Goal: Contribute content: Contribute content

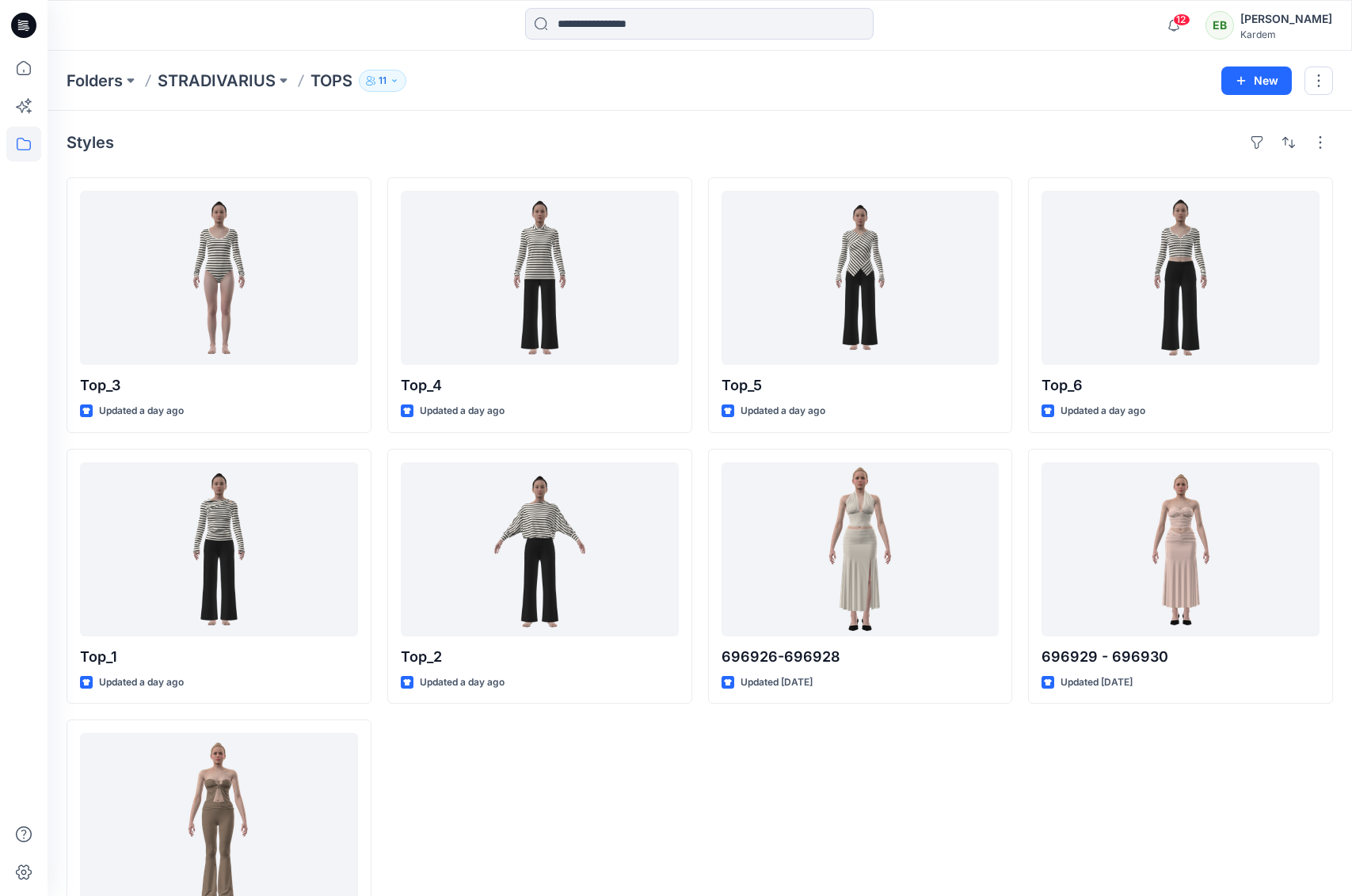
click at [27, 23] on icon at bounding box center [24, 23] width 7 height 1
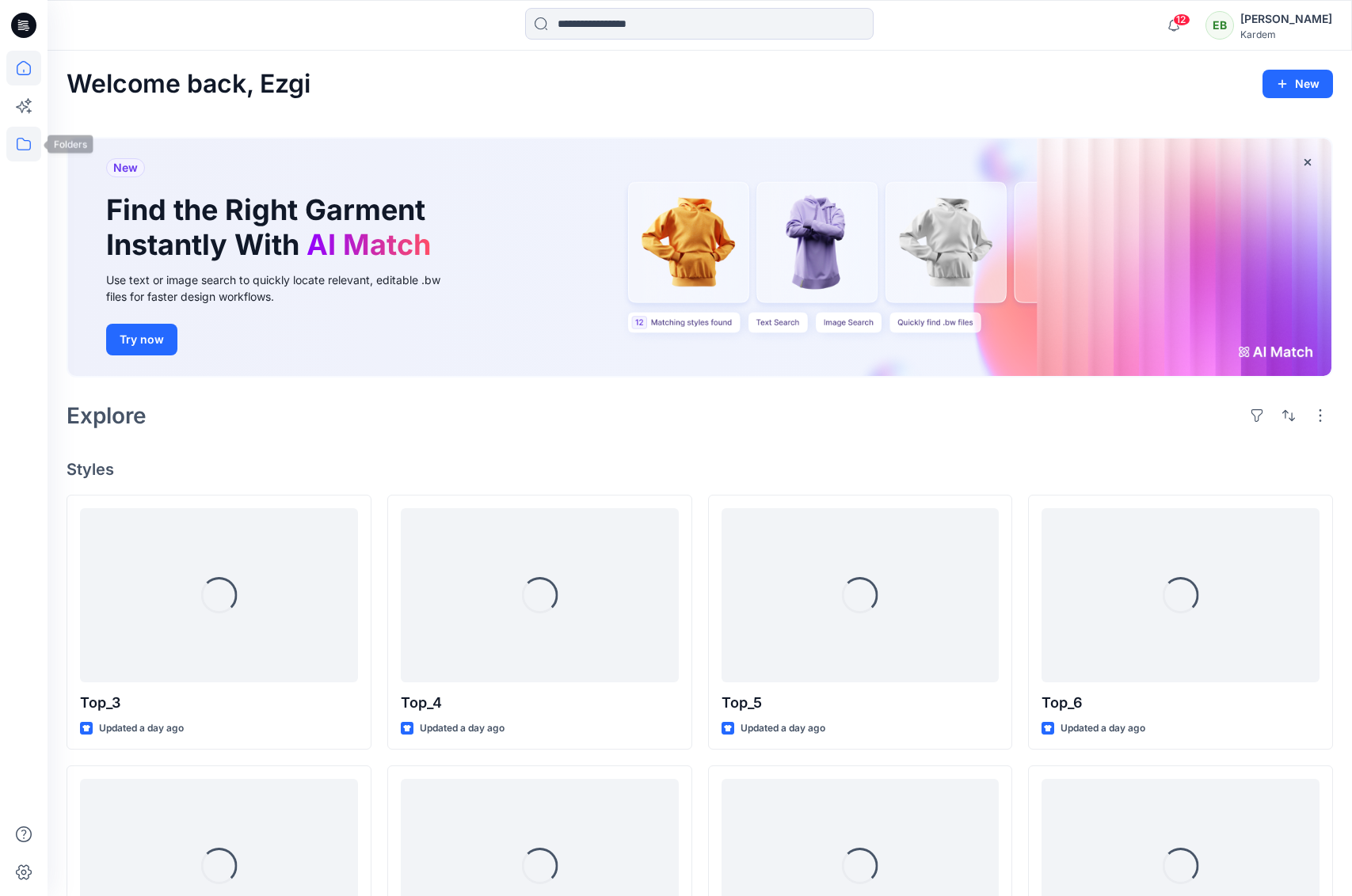
click at [31, 141] on icon at bounding box center [24, 144] width 35 height 35
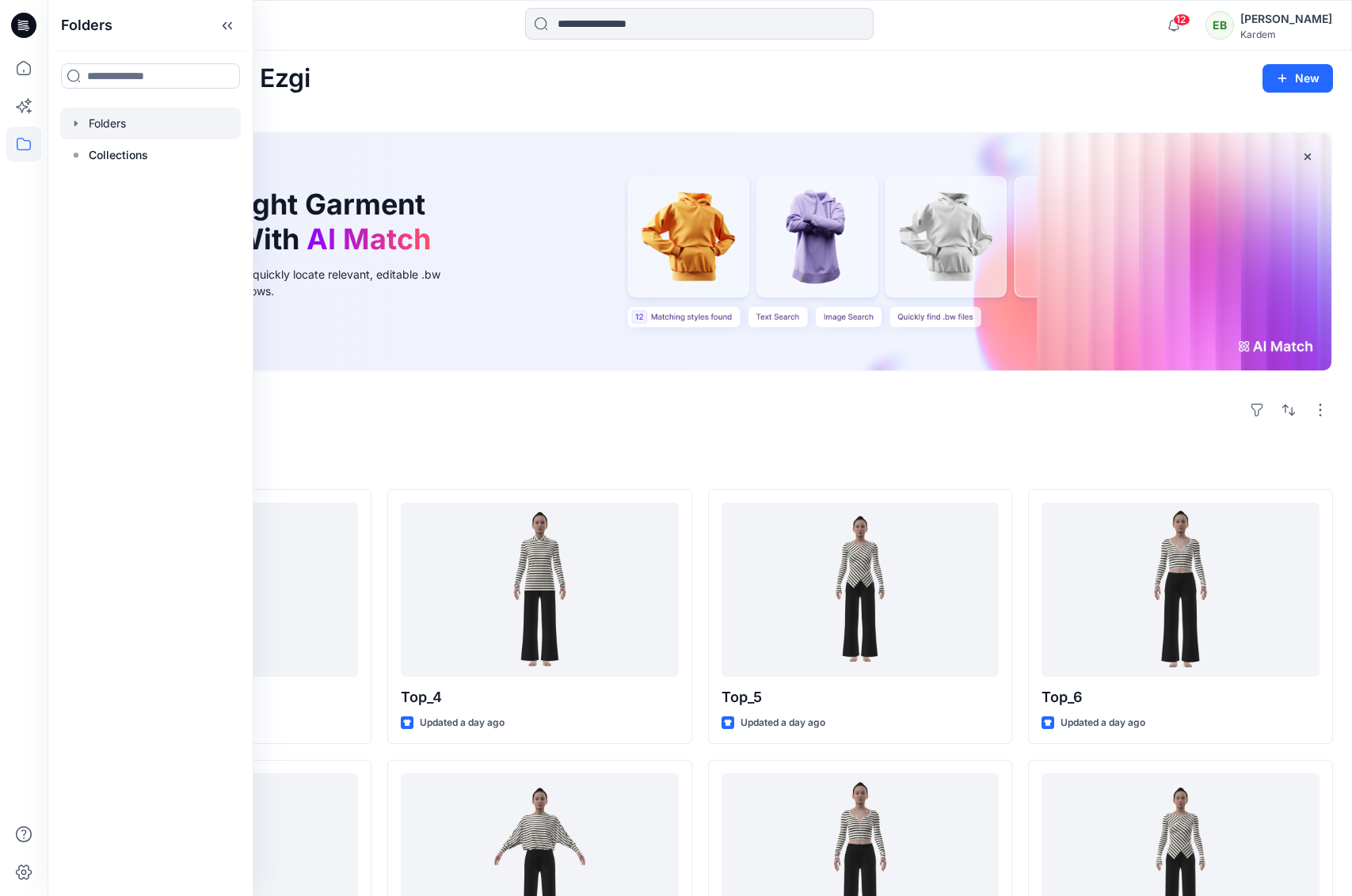
click at [132, 133] on div at bounding box center [151, 123] width 181 height 32
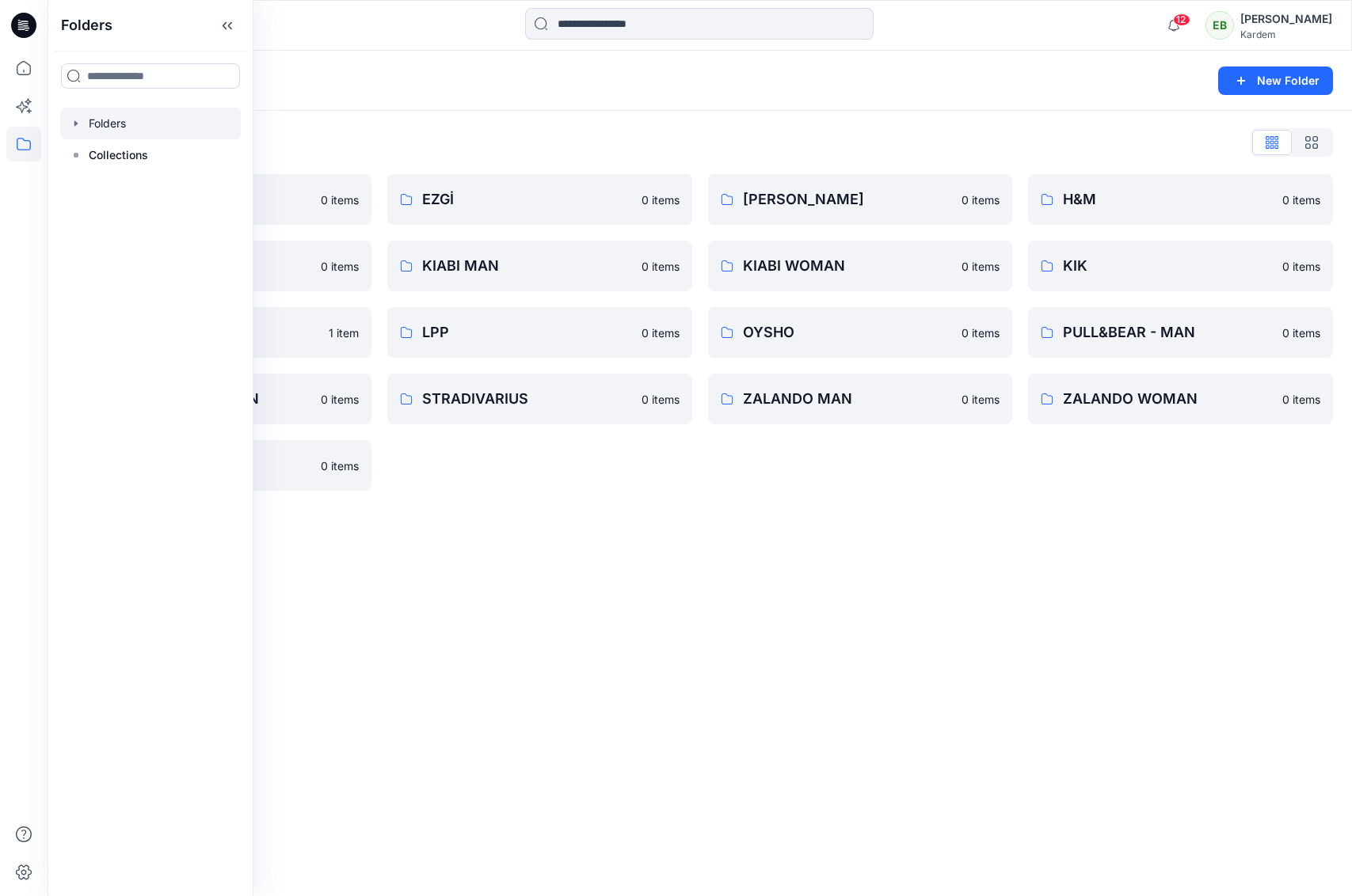
click at [797, 497] on div "Folders List BERSHKA 0 items KARDEM 0 items LC WAIKIKI 1 item PULL&BEAR - WOMAN…" at bounding box center [699, 310] width 1304 height 399
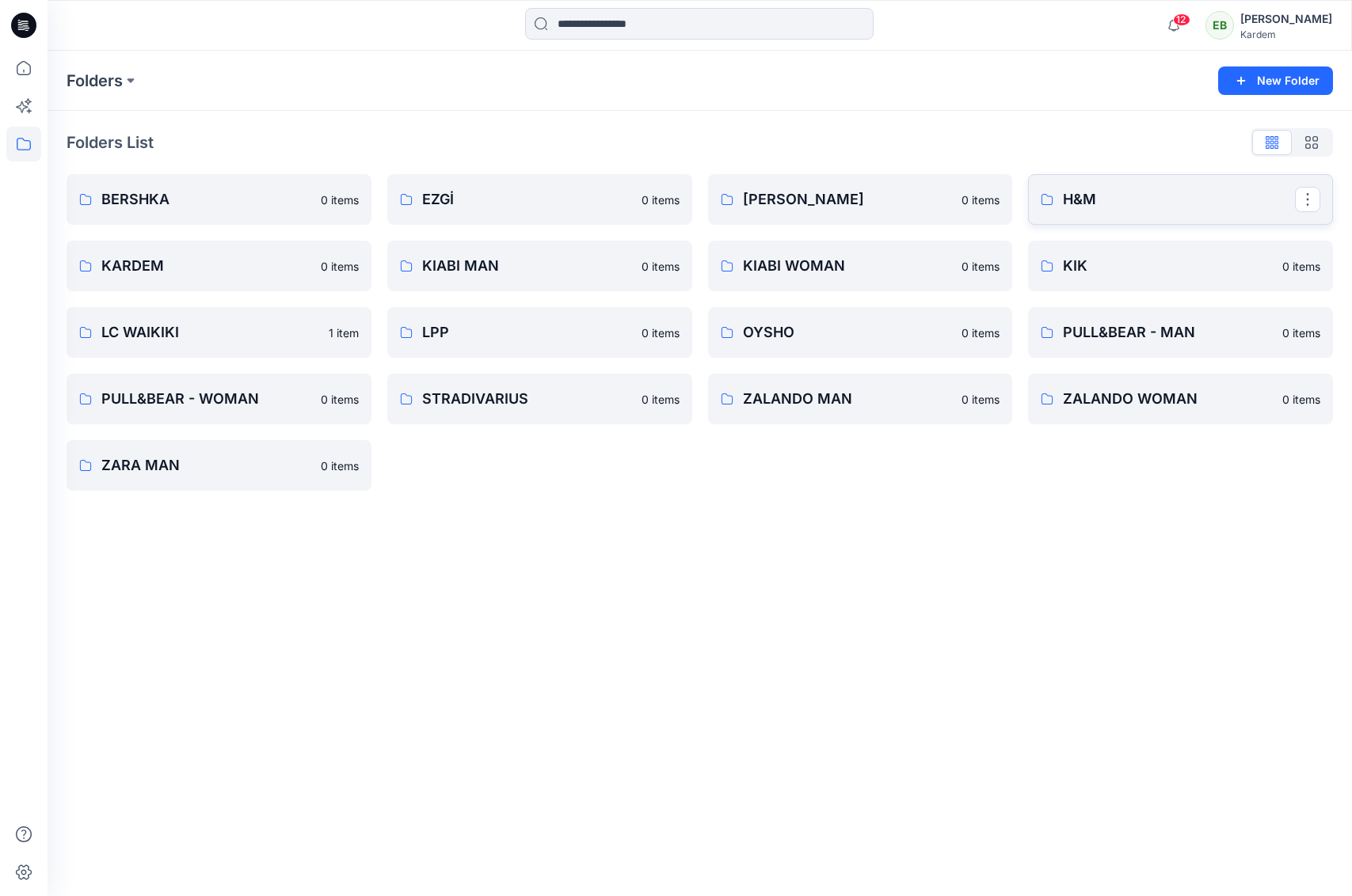
click at [1127, 186] on link "H&M" at bounding box center [1180, 199] width 305 height 51
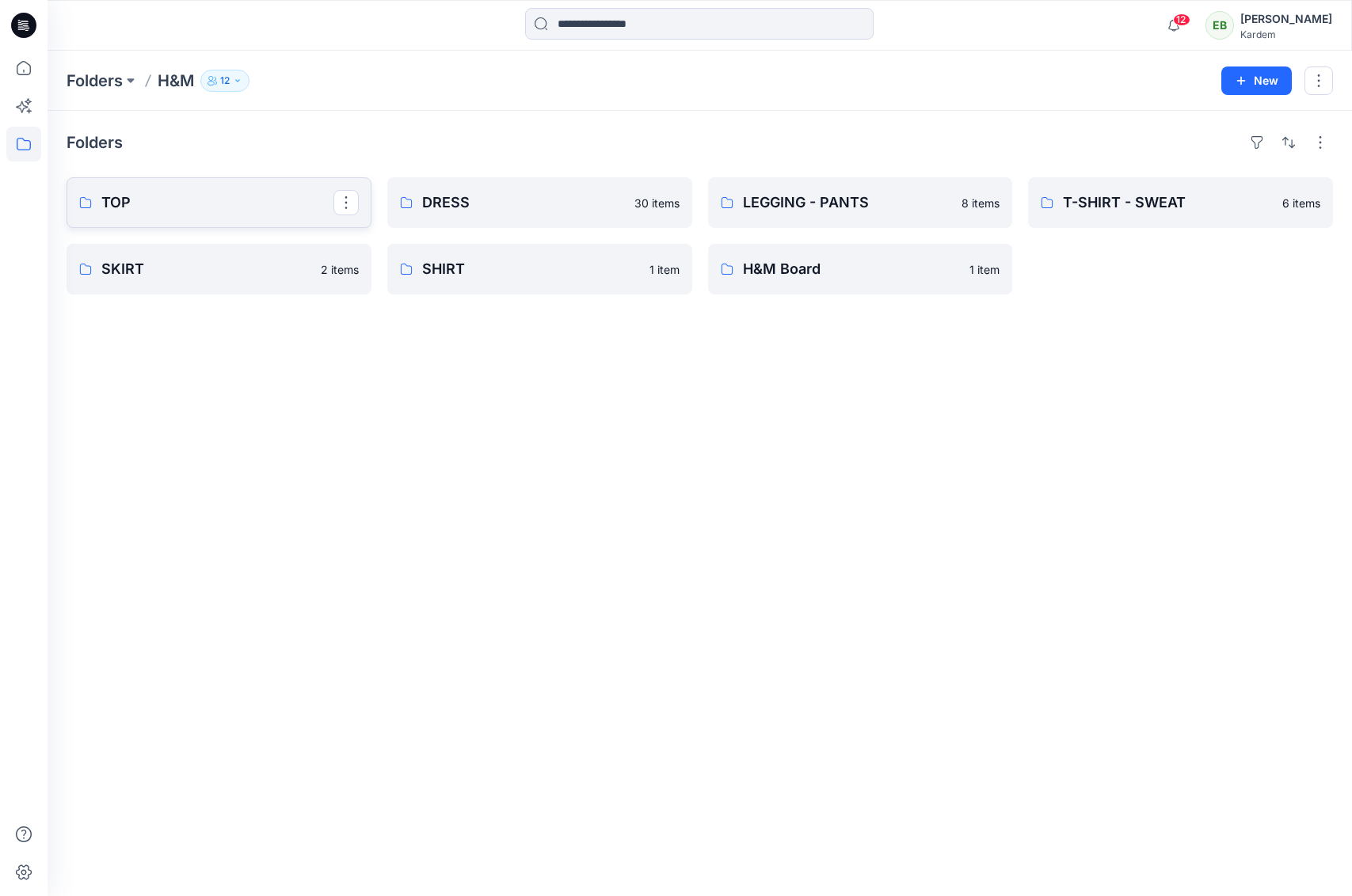
click at [210, 218] on link "TOP" at bounding box center [218, 202] width 305 height 51
click at [24, 30] on icon at bounding box center [24, 25] width 25 height 25
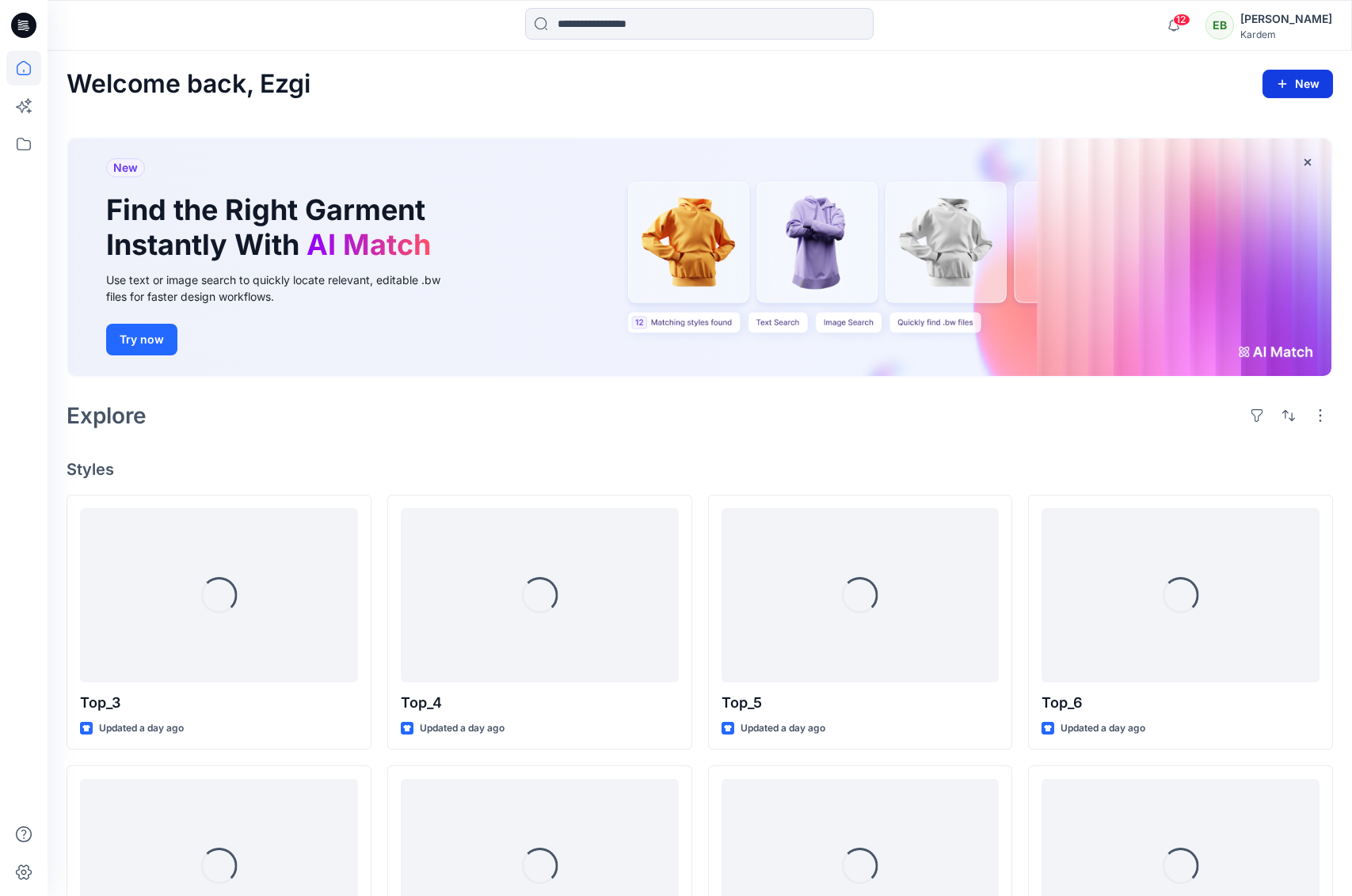
click at [1289, 88] on button "New" at bounding box center [1297, 84] width 70 height 29
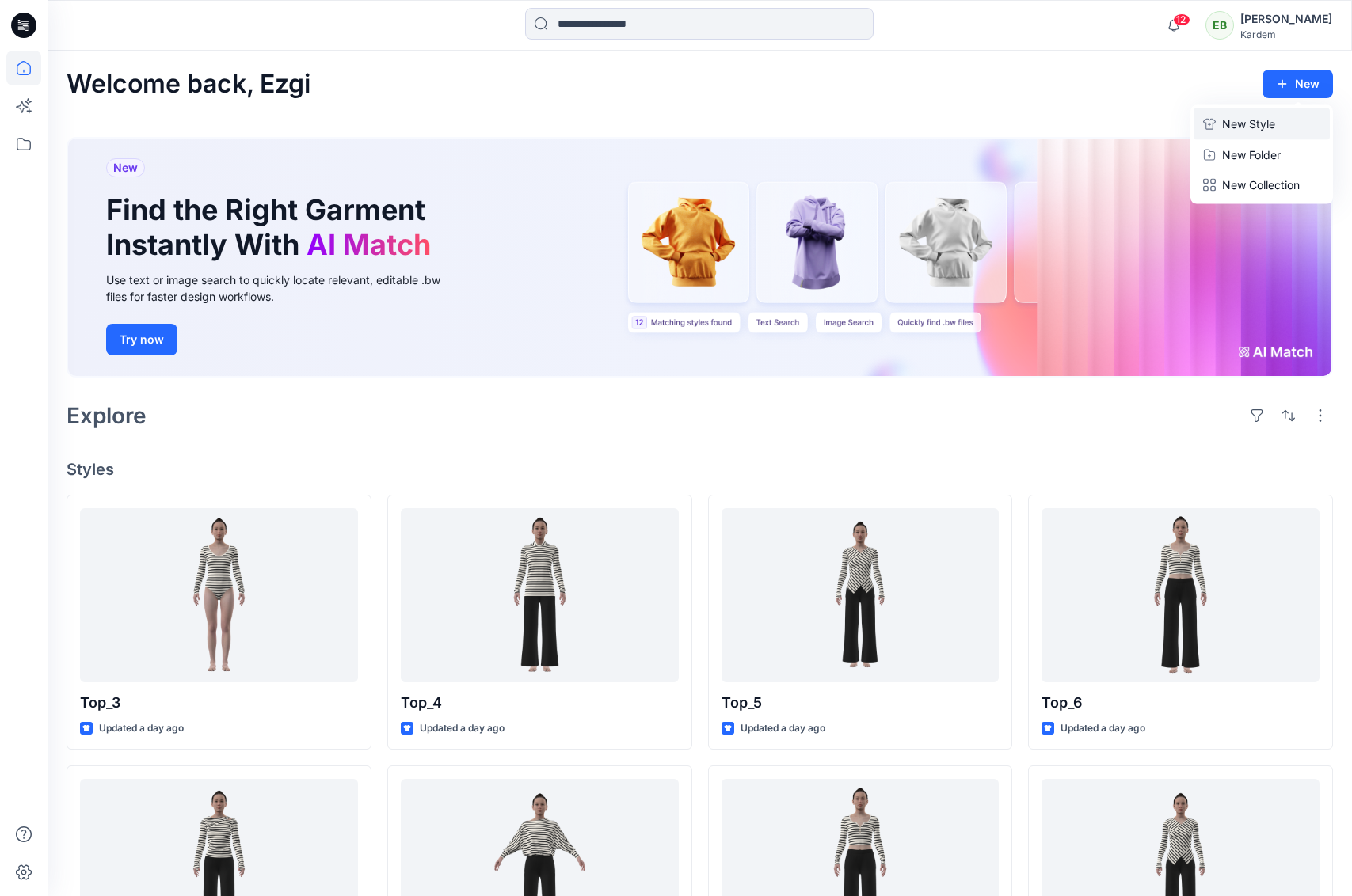
click at [1258, 130] on p "New Style" at bounding box center [1248, 124] width 53 height 19
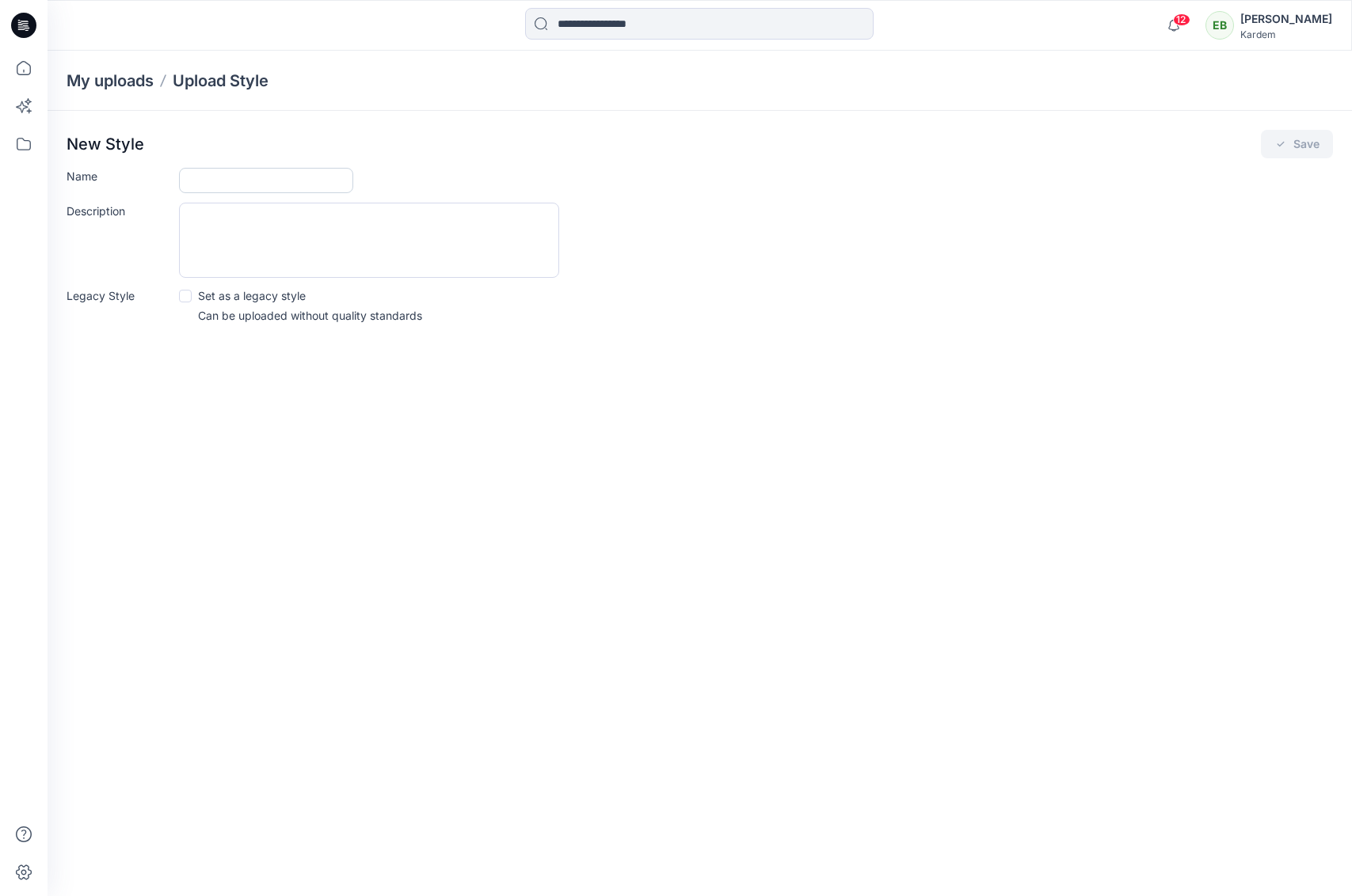
click at [289, 184] on input "Name" at bounding box center [266, 180] width 174 height 25
type input "*******"
drag, startPoint x: 691, startPoint y: 296, endPoint x: 941, endPoint y: 186, distance: 273.1
click at [691, 295] on div "Legacy Style Set as a legacy style Can be uploaded without quality standards" at bounding box center [700, 306] width 1266 height 37
click at [1279, 146] on icon "submit" at bounding box center [1280, 143] width 7 height 5
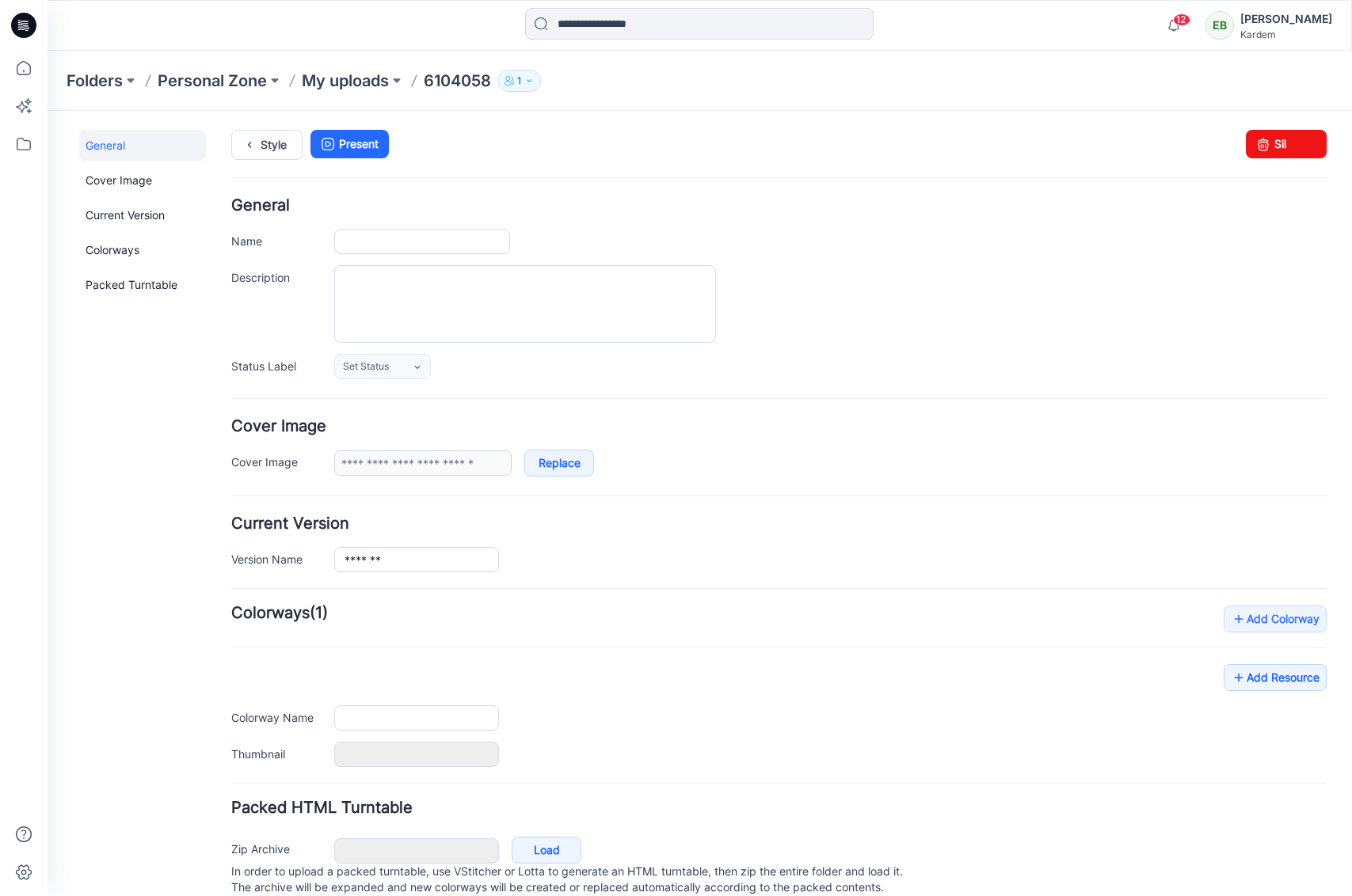
type input "*******"
type input "**********"
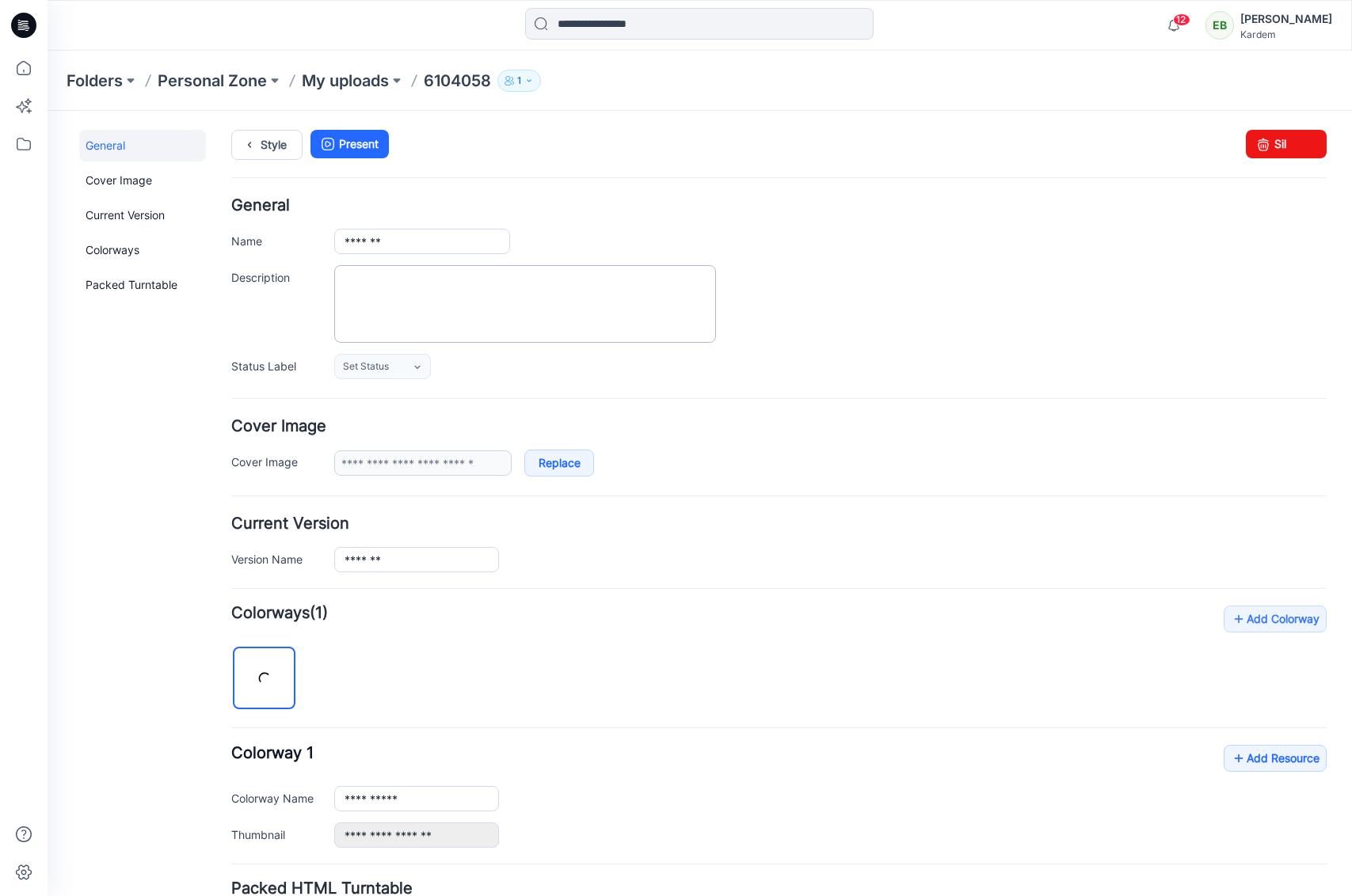
scroll to position [134, 0]
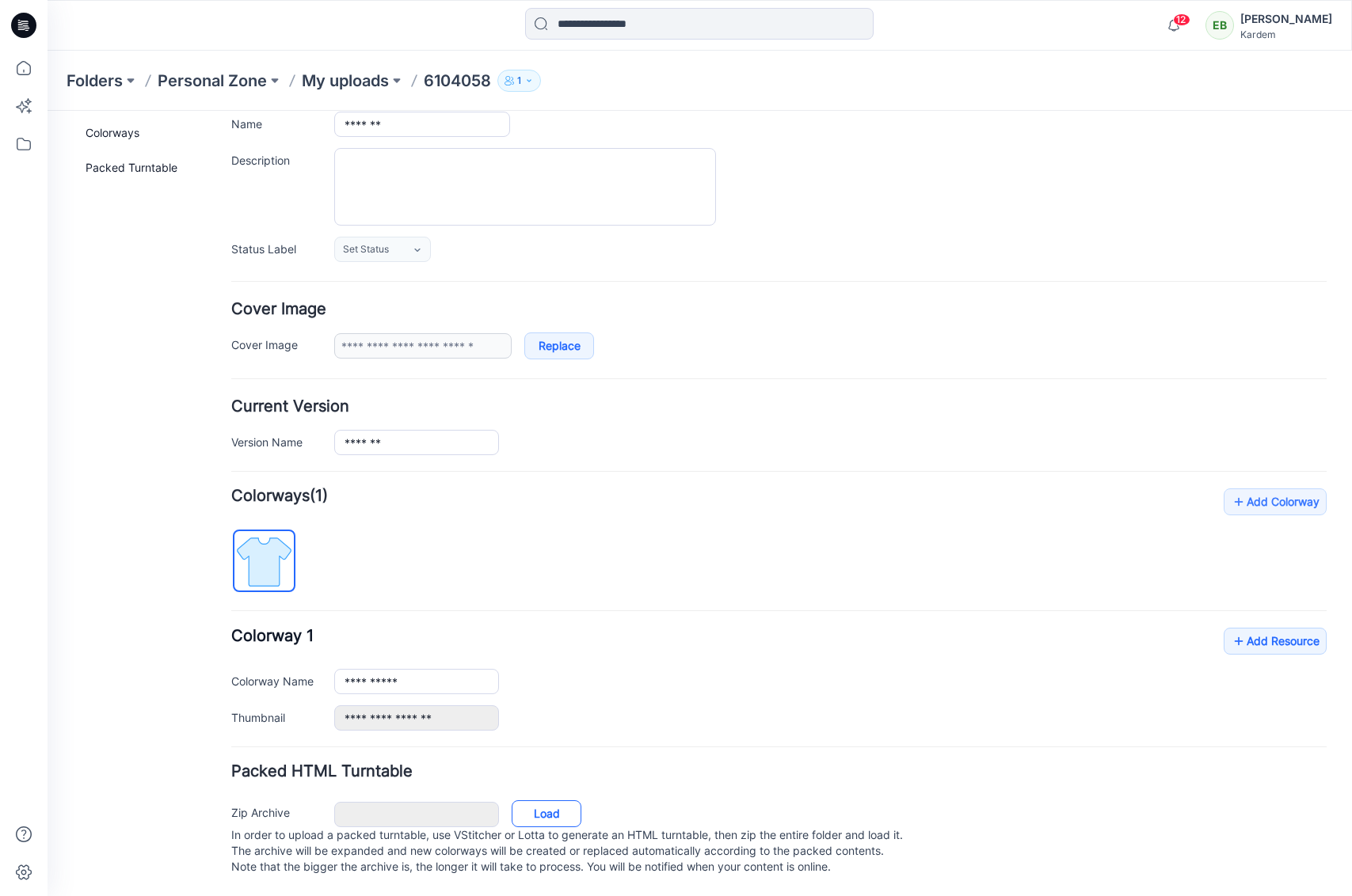
click at [543, 803] on link "Load" at bounding box center [547, 814] width 69 height 27
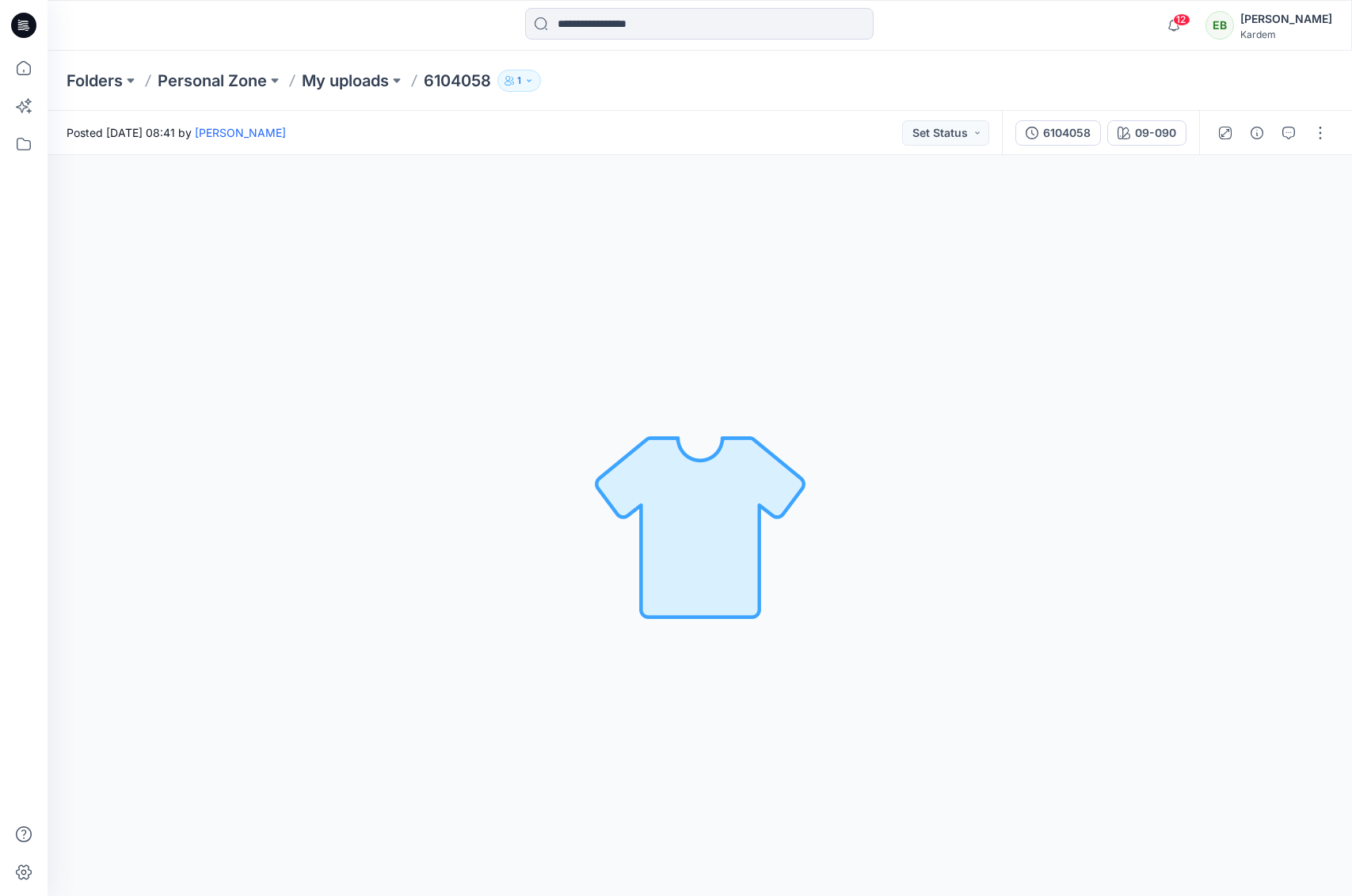
click at [34, 27] on icon at bounding box center [24, 25] width 25 height 25
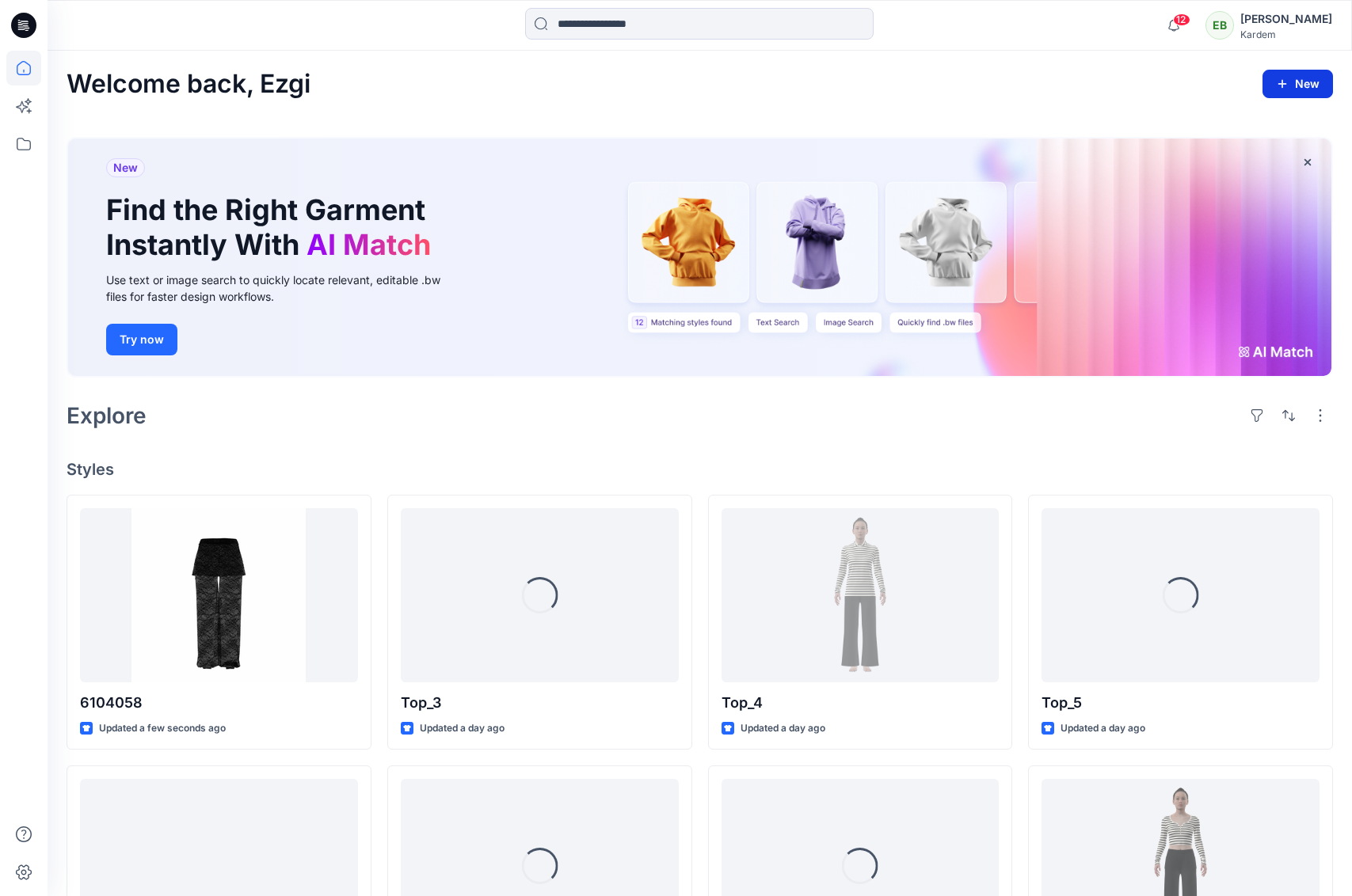
click at [1301, 85] on button "New" at bounding box center [1297, 84] width 70 height 29
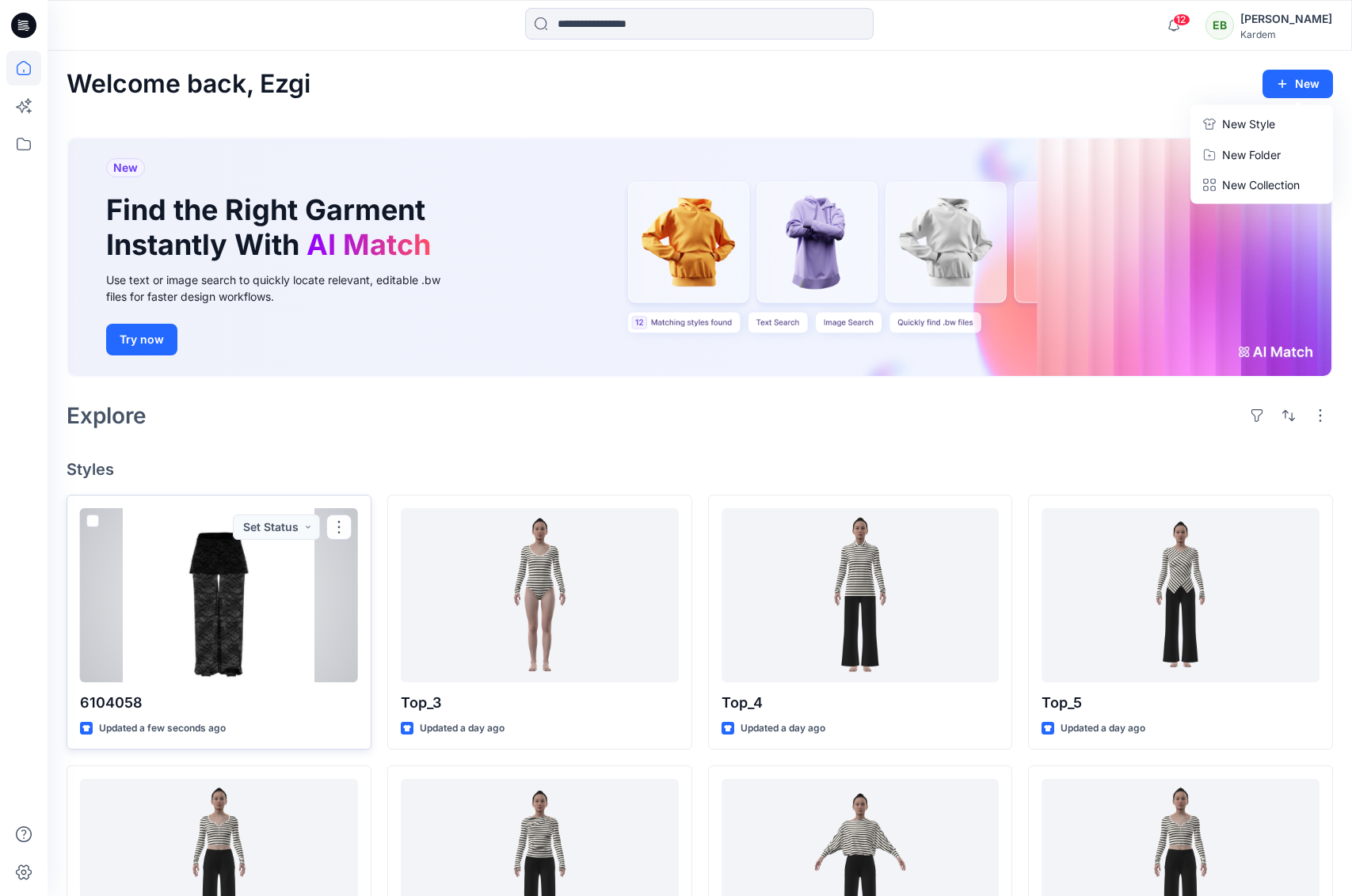
click at [252, 587] on div at bounding box center [218, 595] width 278 height 174
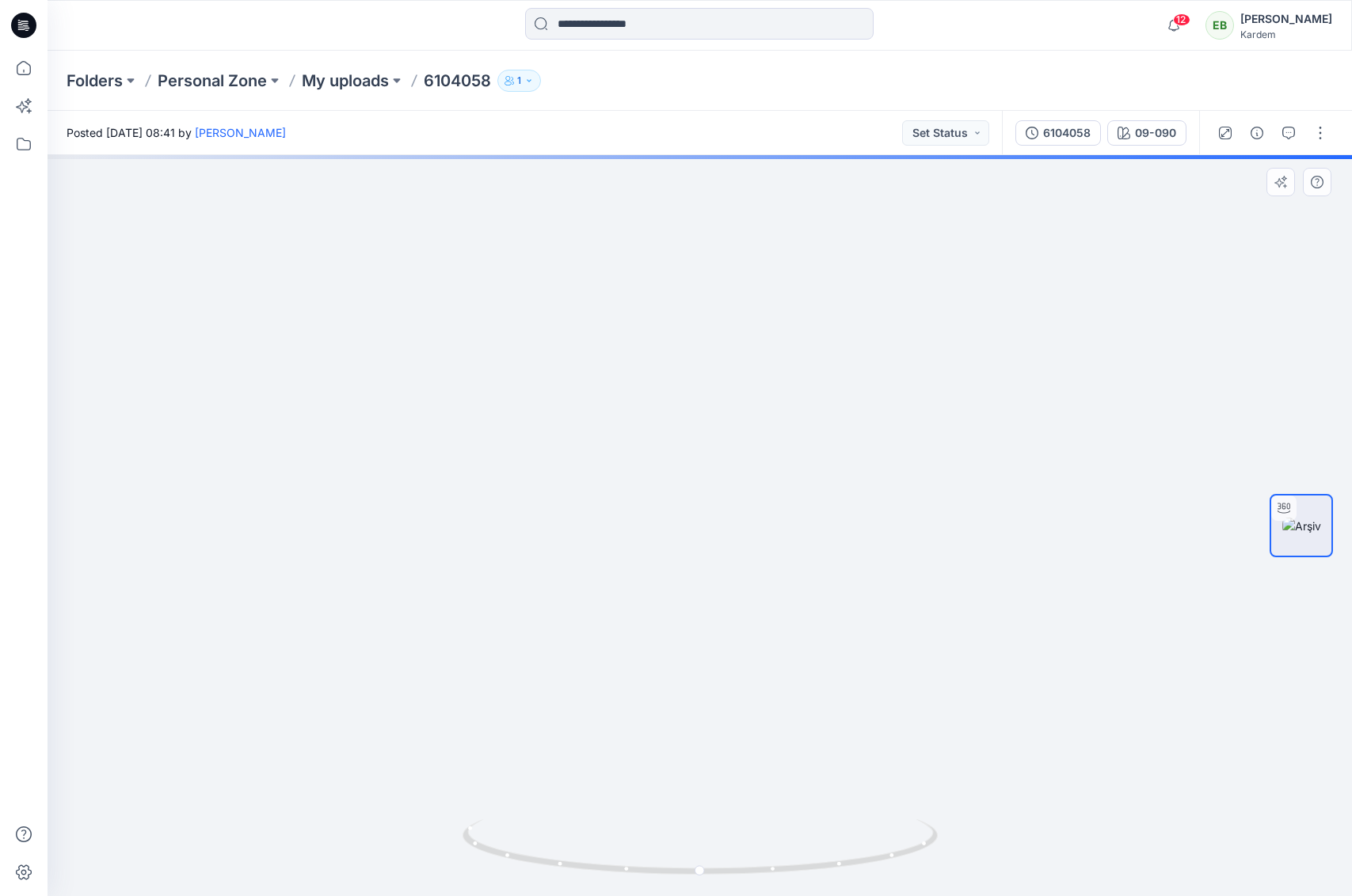
drag, startPoint x: 753, startPoint y: 467, endPoint x: 691, endPoint y: 468, distance: 62.0
click at [691, 468] on img at bounding box center [700, 424] width 1150 height 944
drag, startPoint x: 825, startPoint y: 870, endPoint x: 534, endPoint y: 865, distance: 291.0
click at [534, 865] on icon at bounding box center [702, 850] width 479 height 60
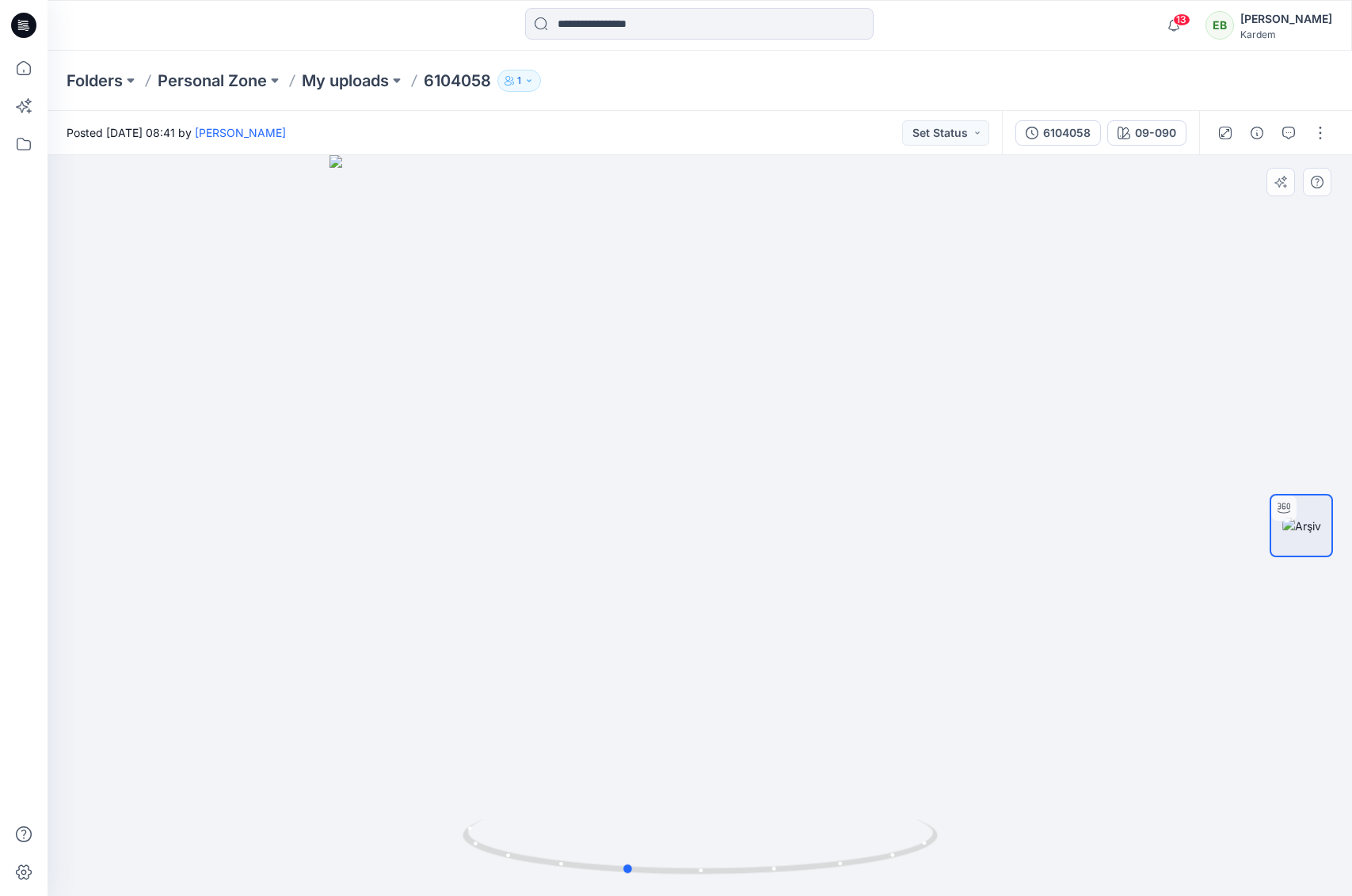
drag, startPoint x: 753, startPoint y: 878, endPoint x: 985, endPoint y: 845, distance: 234.3
click at [985, 845] on div at bounding box center [699, 525] width 1304 height 741
click at [1308, 134] on button "button" at bounding box center [1320, 133] width 25 height 25
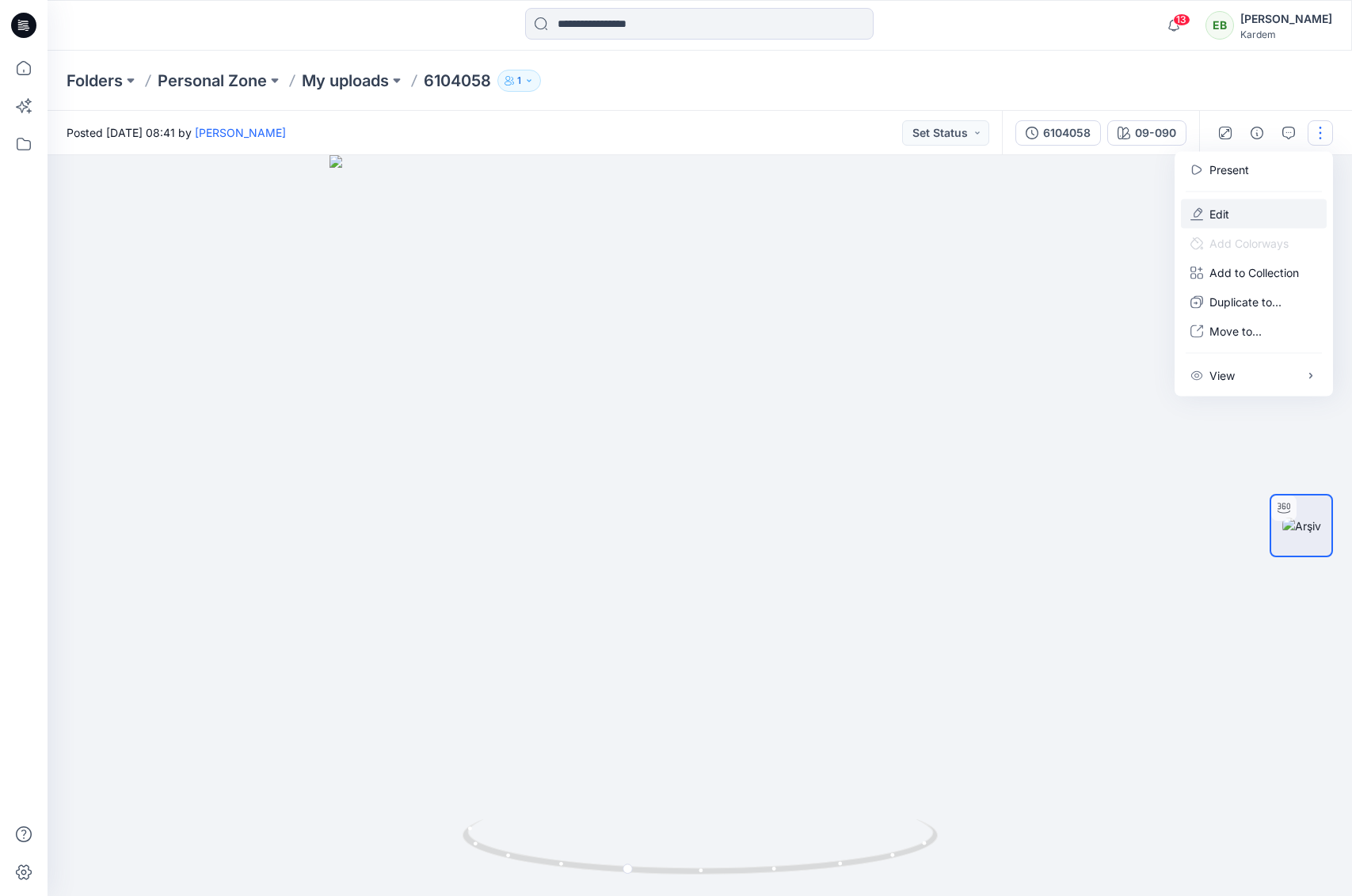
click at [1229, 213] on button "Edit" at bounding box center [1253, 214] width 145 height 29
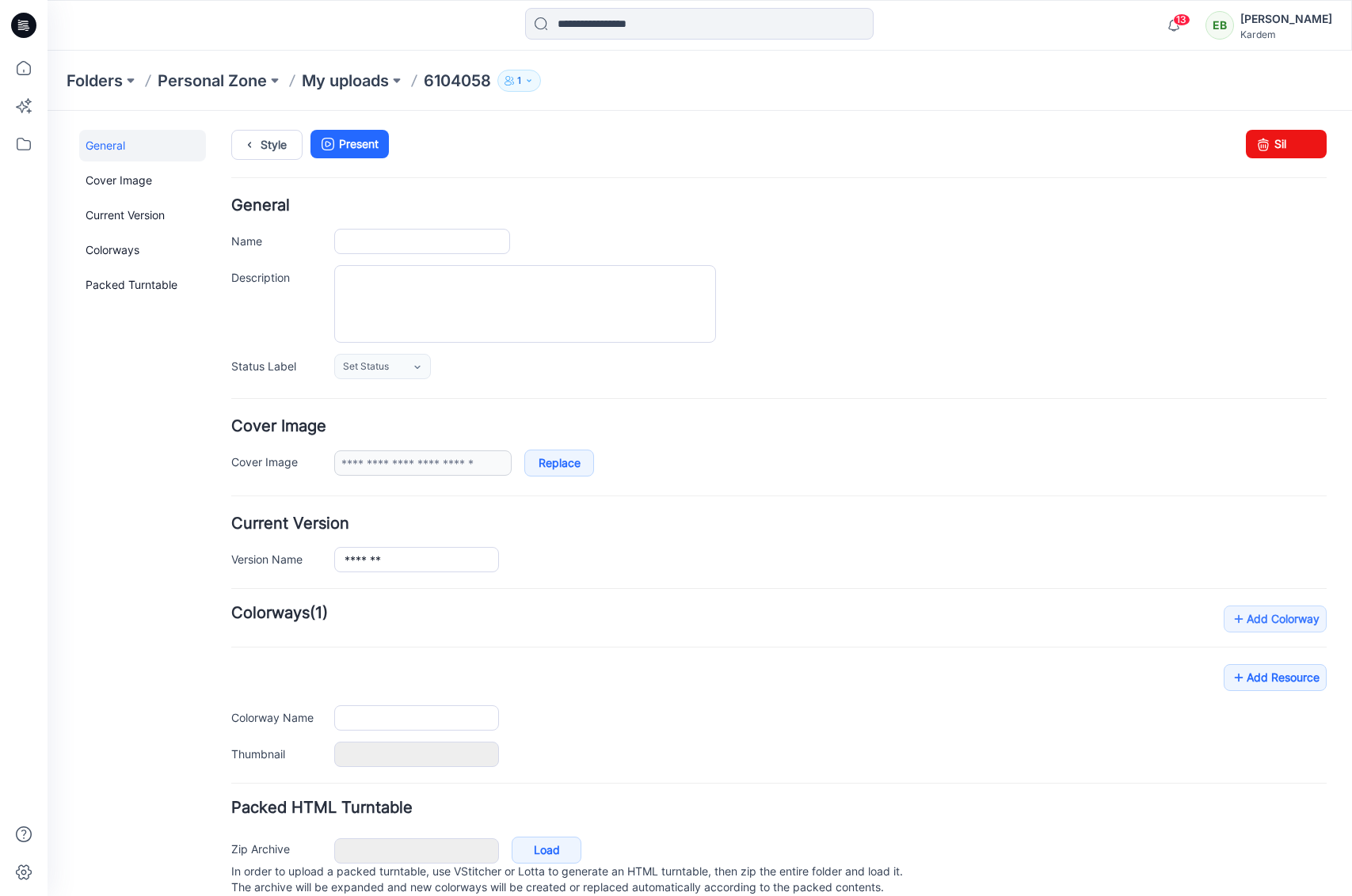
type input "*******"
type input "******"
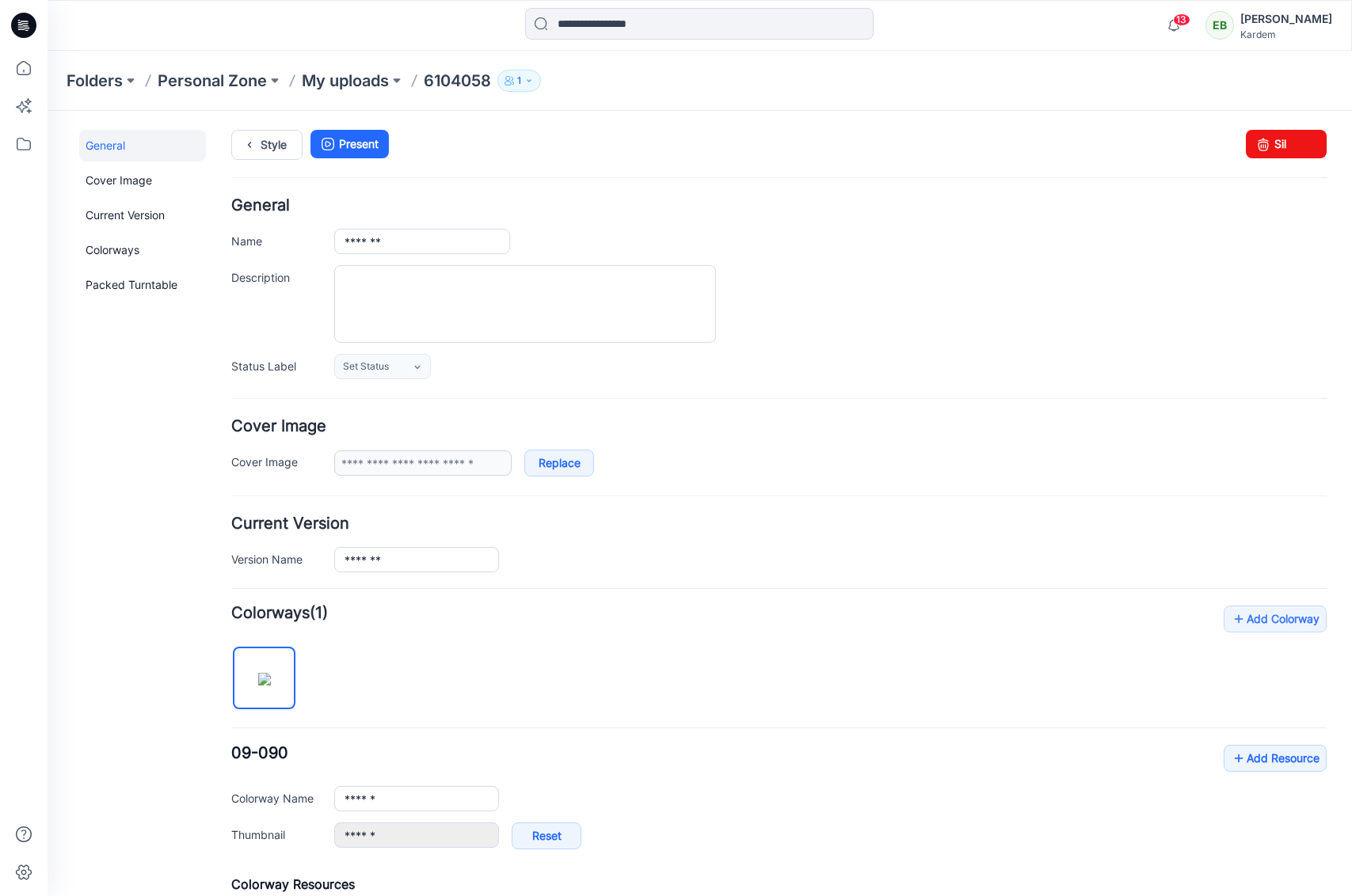
scroll to position [230, 0]
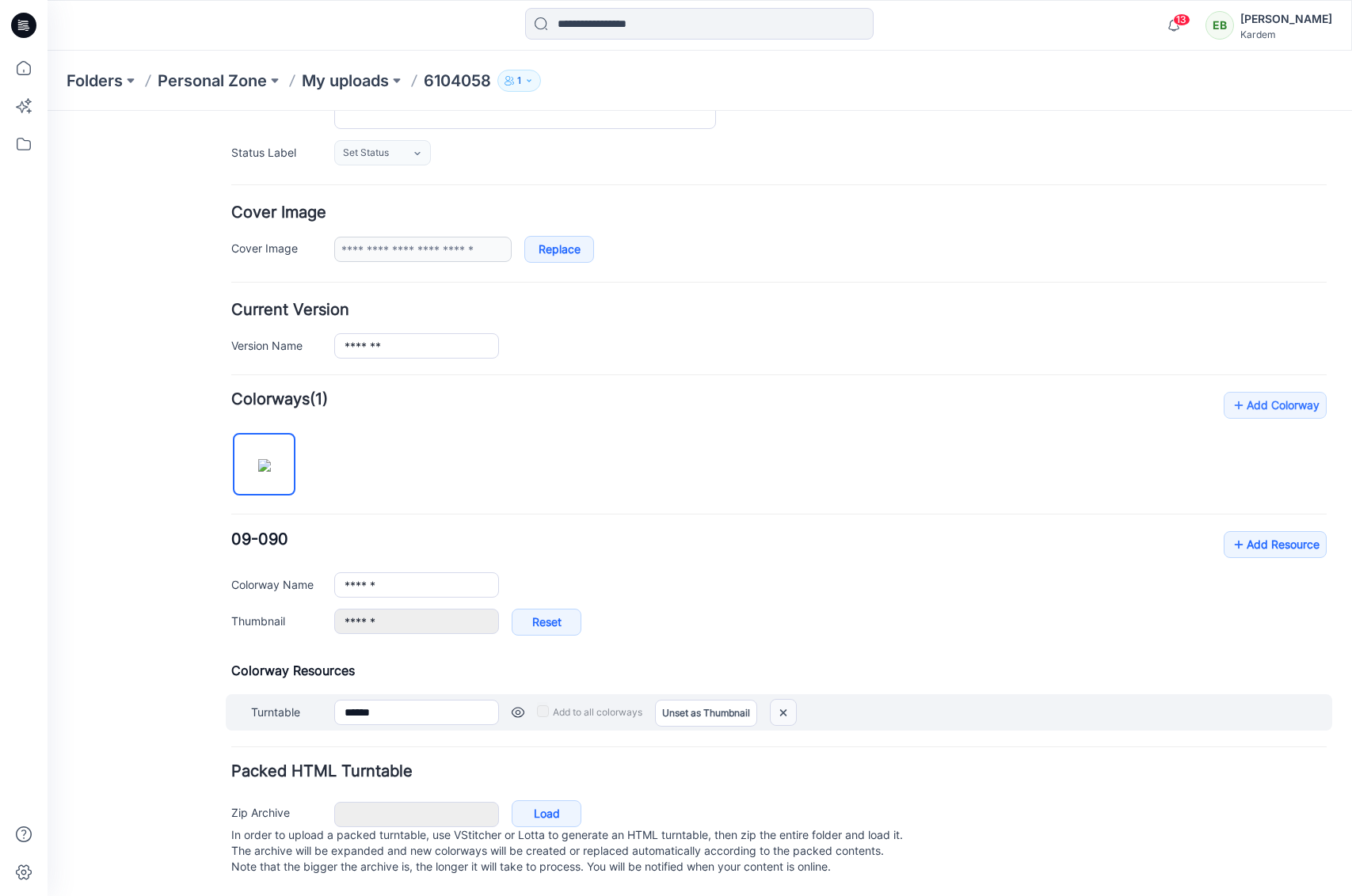
click at [789, 700] on img at bounding box center [783, 712] width 25 height 26
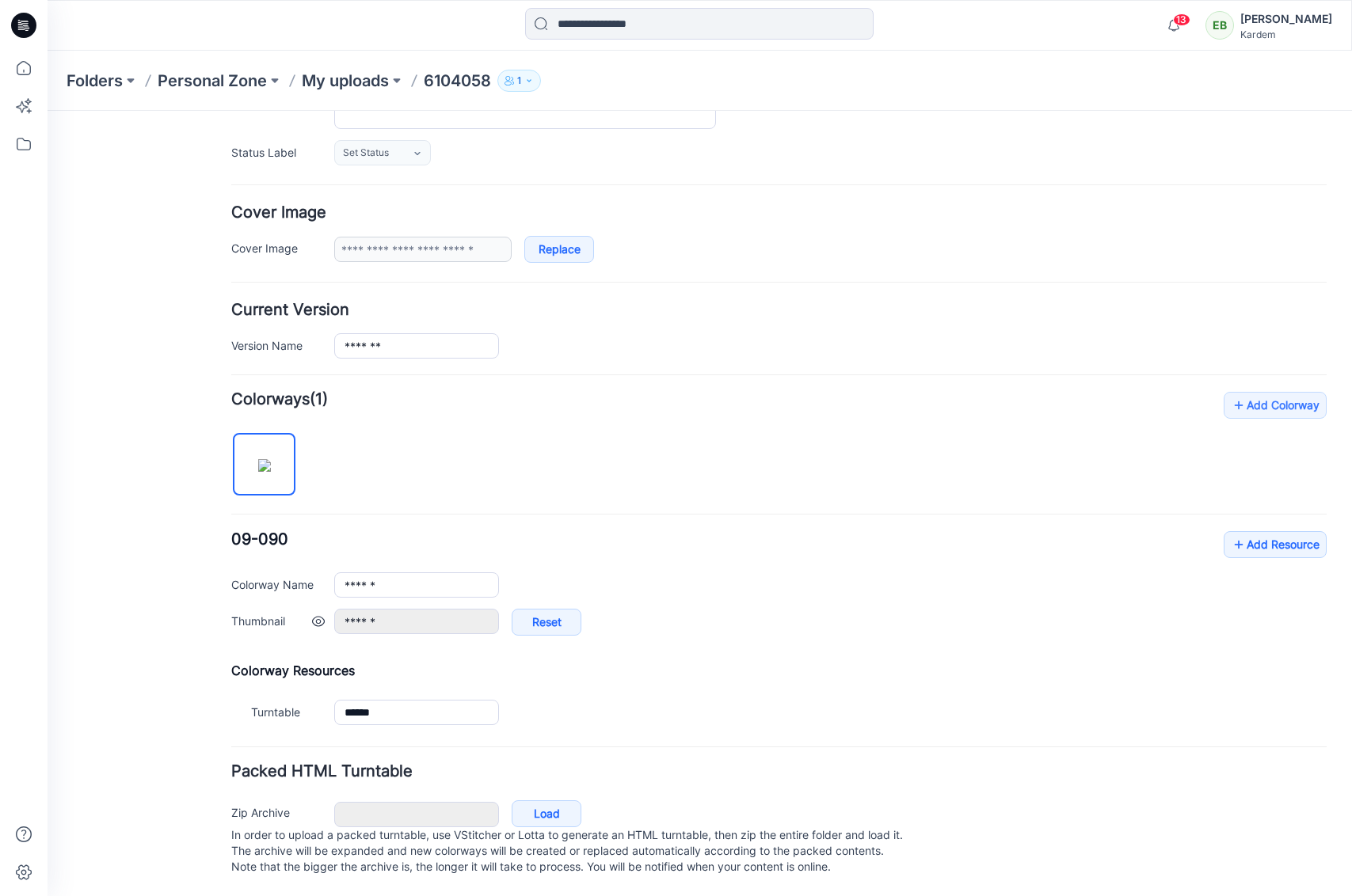
type input "**********"
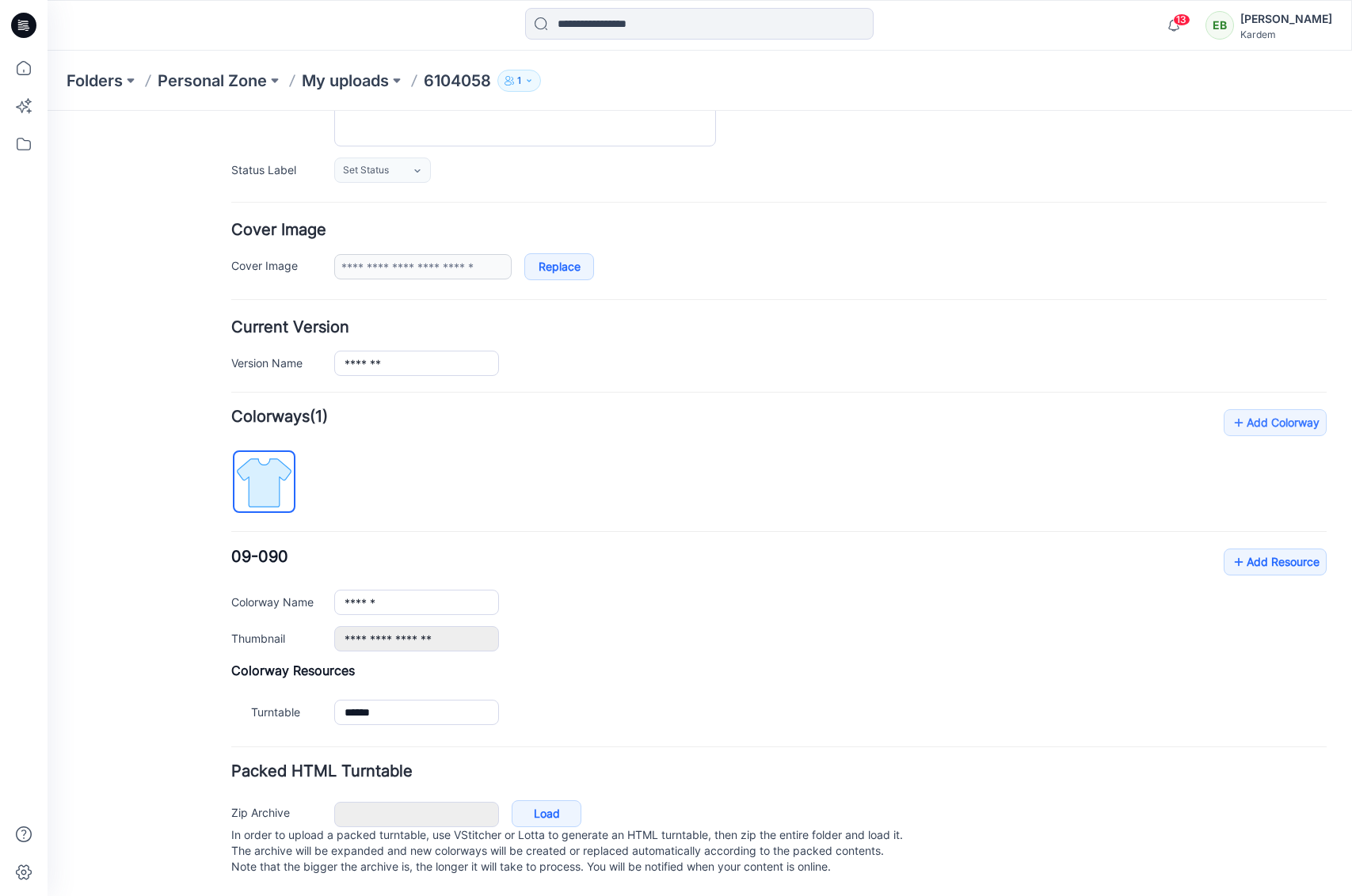
scroll to position [134, 0]
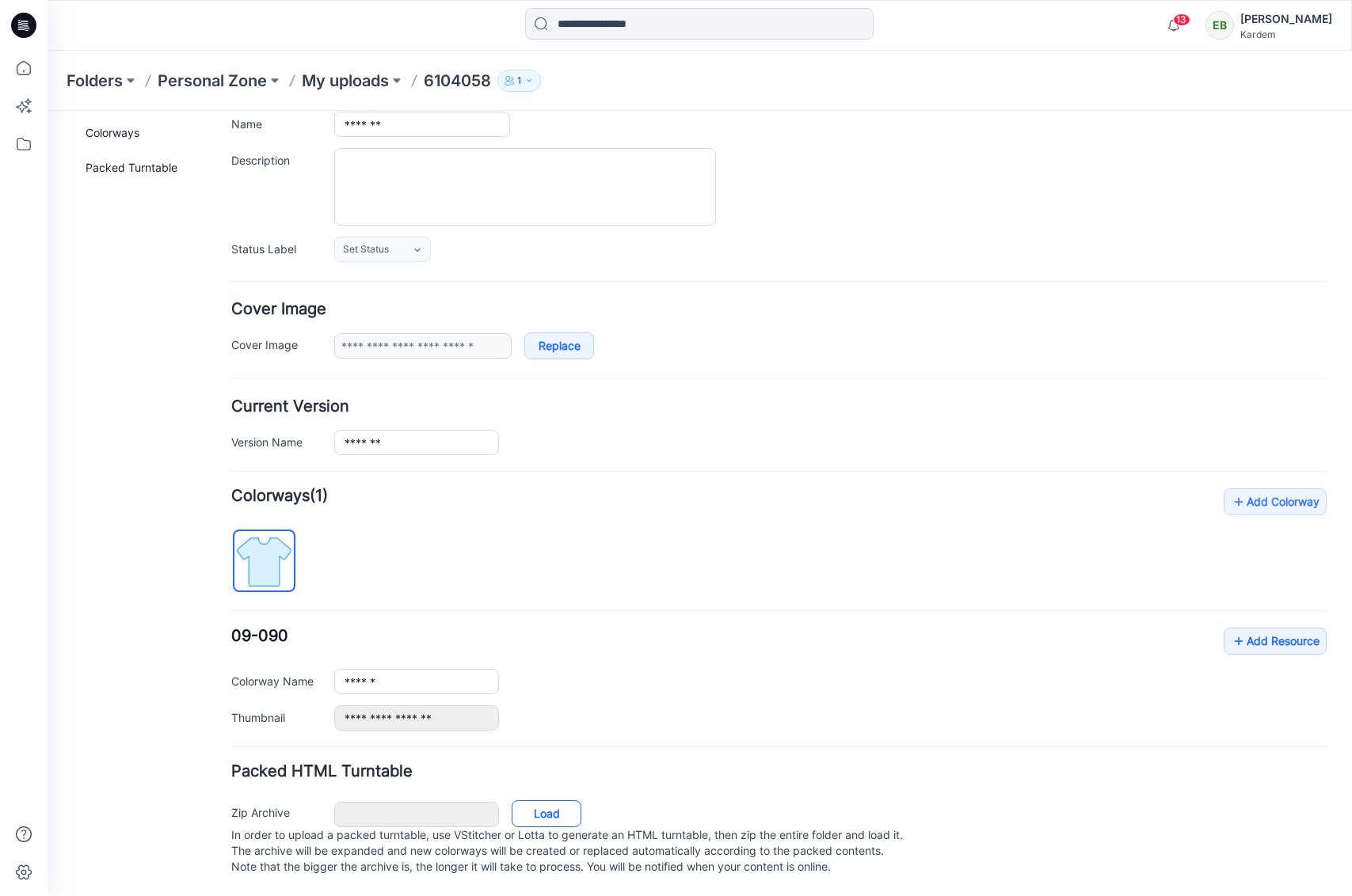
click at [534, 801] on link "Load" at bounding box center [547, 814] width 69 height 27
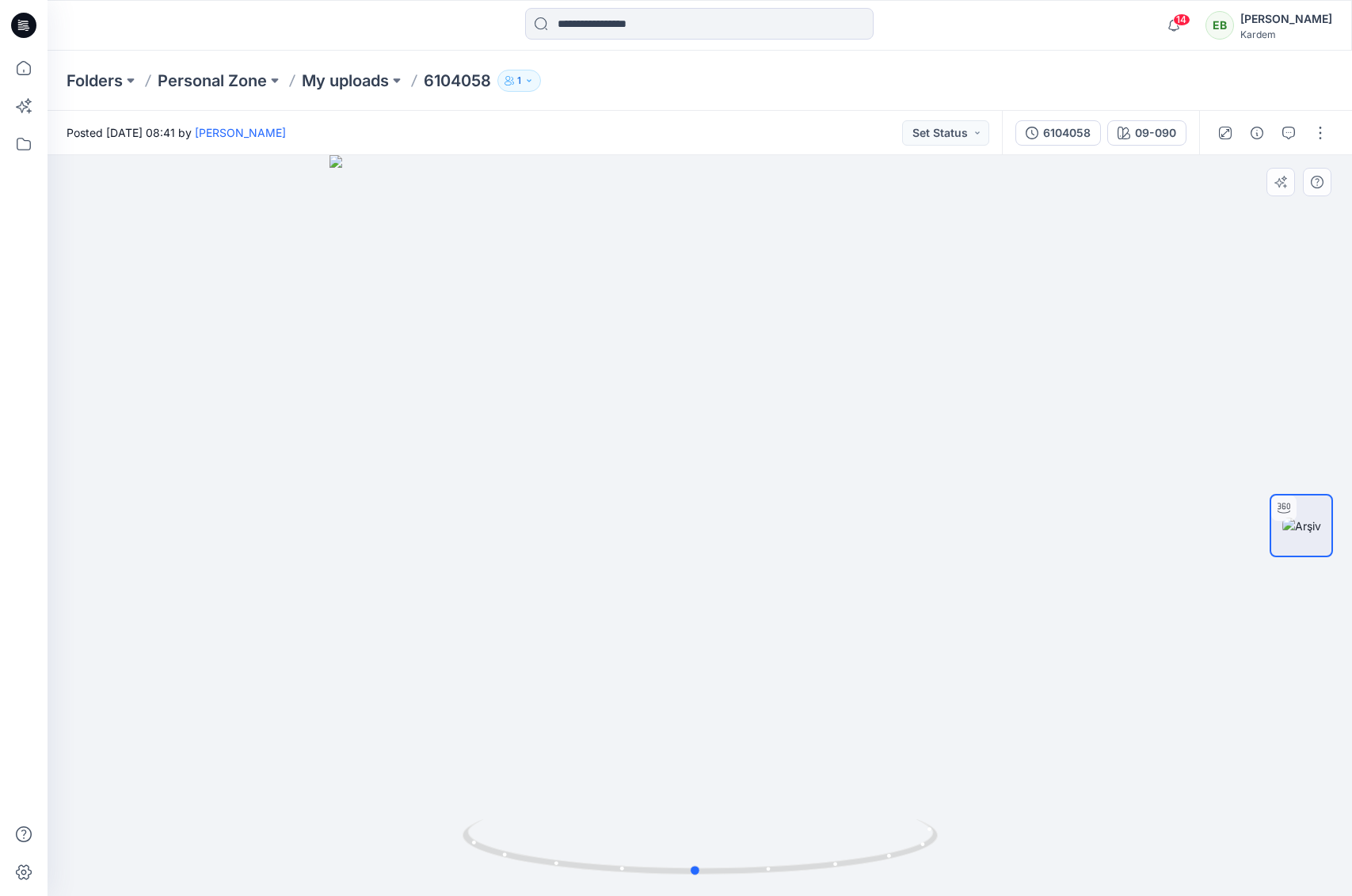
drag, startPoint x: 738, startPoint y: 325, endPoint x: 1109, endPoint y: 310, distance: 371.3
click at [1112, 311] on div at bounding box center [699, 525] width 1304 height 741
click at [25, 16] on icon at bounding box center [24, 25] width 25 height 25
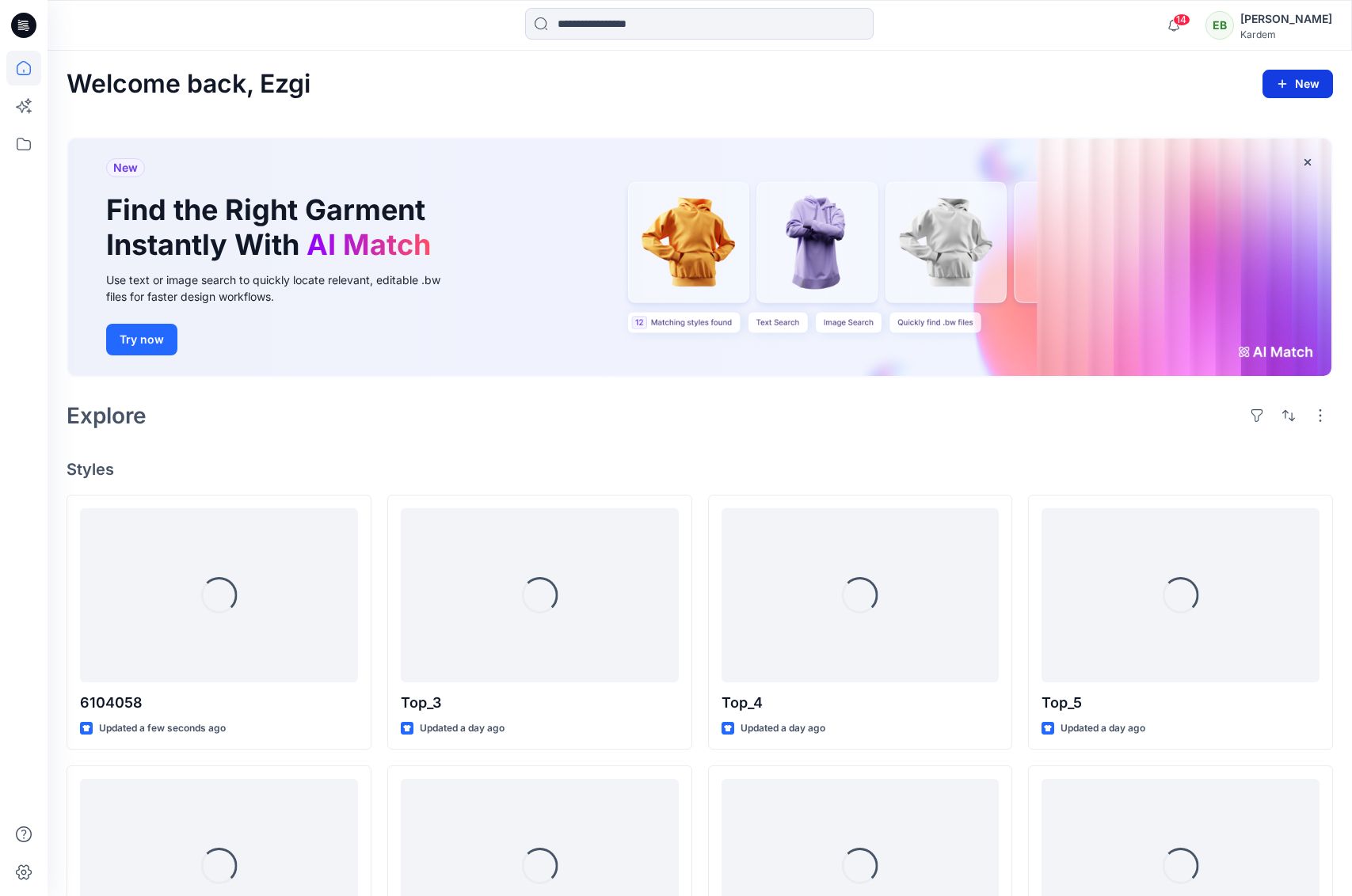
scroll to position [1, 0]
click at [1276, 74] on button "New" at bounding box center [1297, 84] width 70 height 29
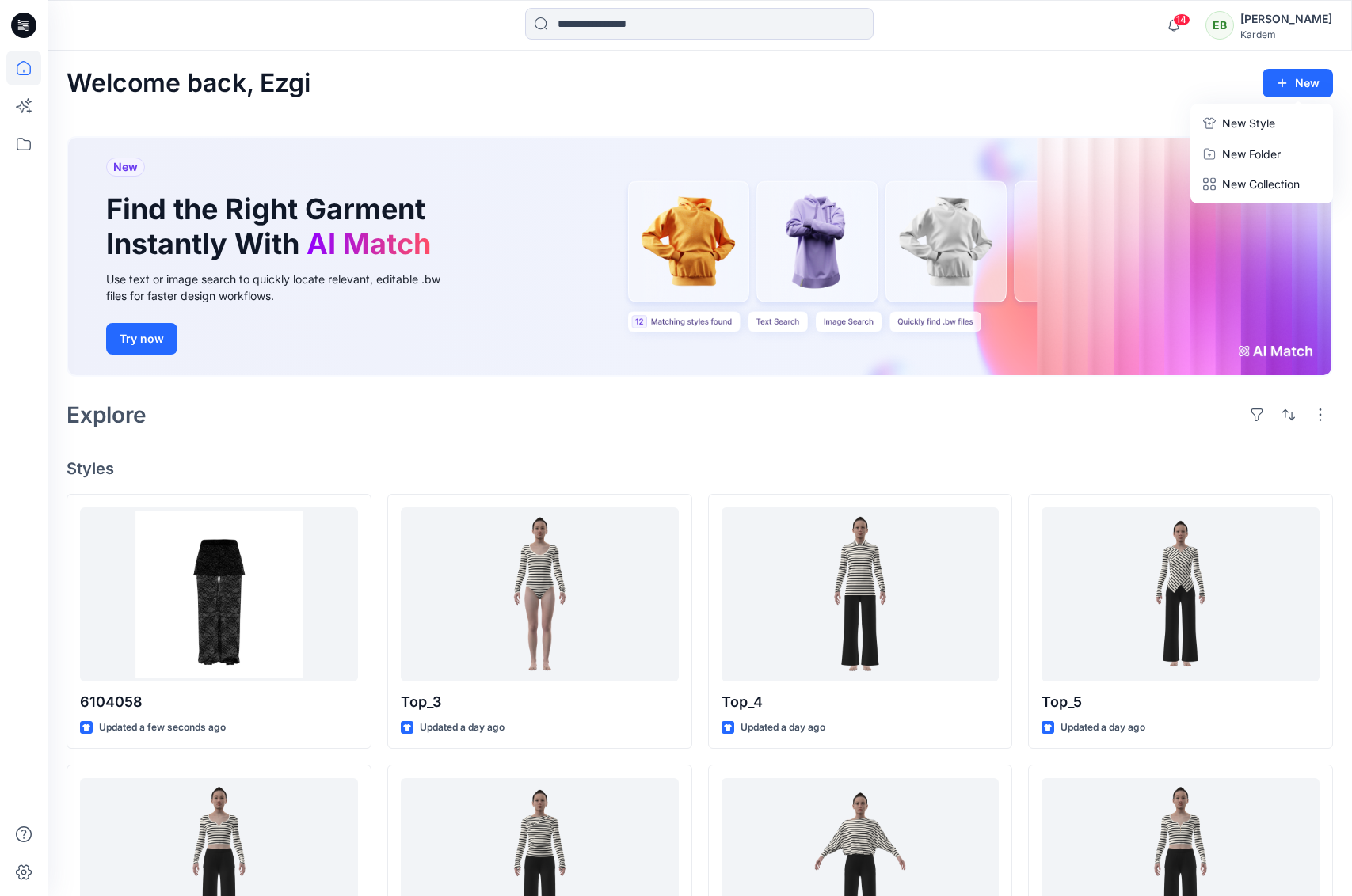
scroll to position [0, 0]
click at [1233, 116] on p "New Style" at bounding box center [1248, 124] width 53 height 19
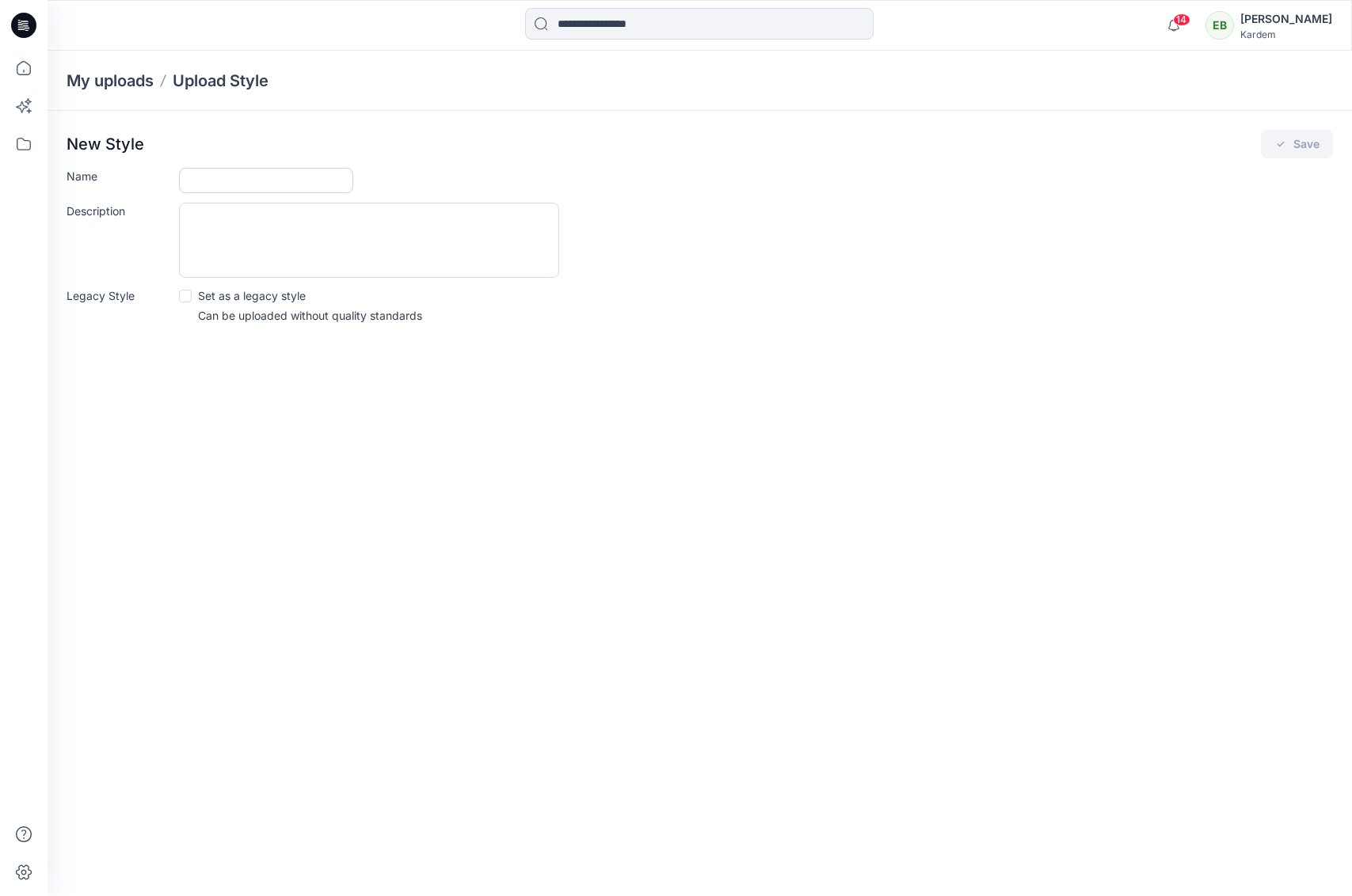
click at [274, 188] on input "Name" at bounding box center [266, 180] width 174 height 25
click at [225, 175] on input "**********" at bounding box center [266, 180] width 174 height 25
type input "**********"
click at [789, 356] on div "**********" at bounding box center [699, 474] width 1304 height 846
click at [1293, 141] on button "Save" at bounding box center [1296, 144] width 72 height 29
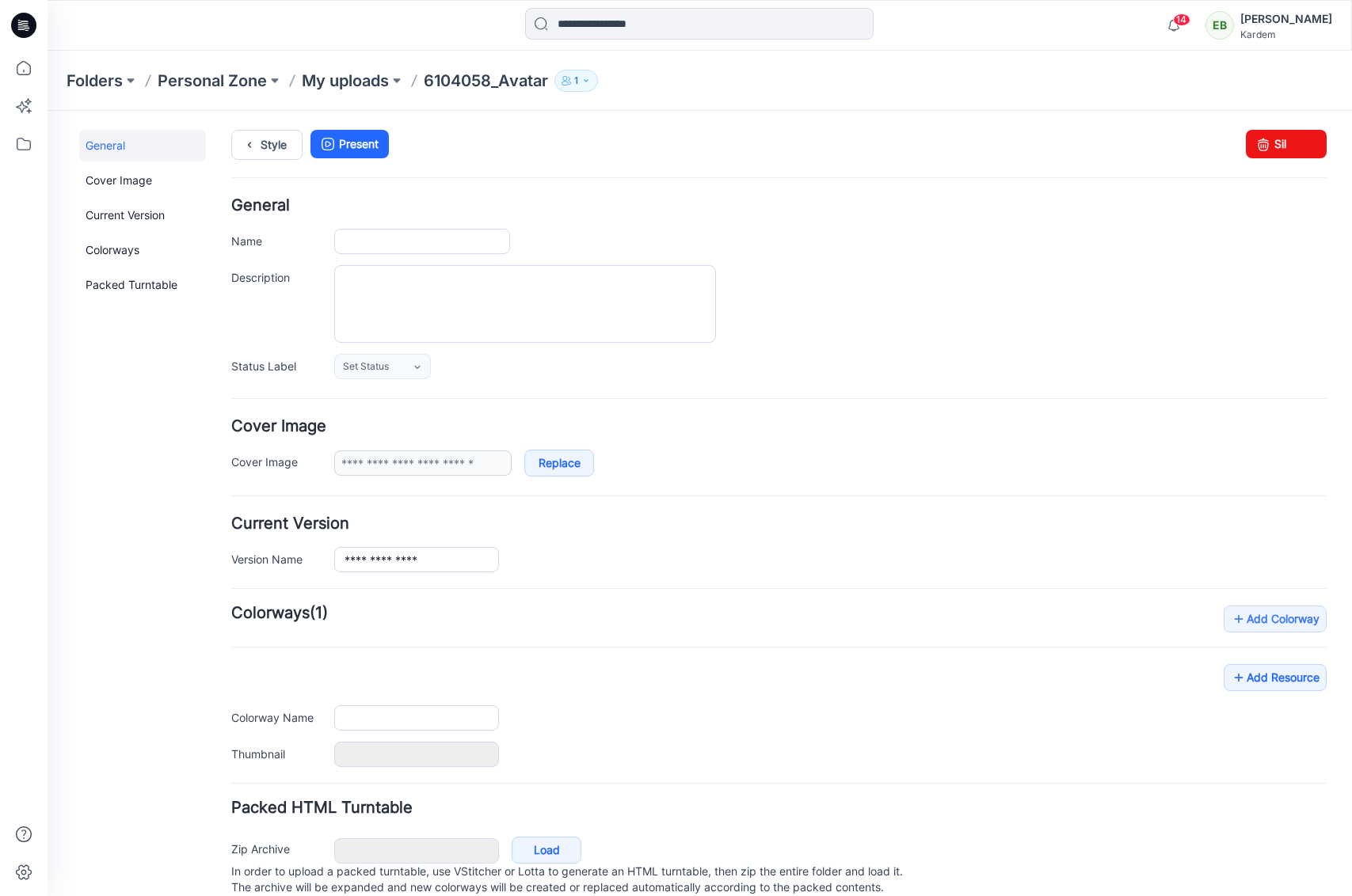
type input "**********"
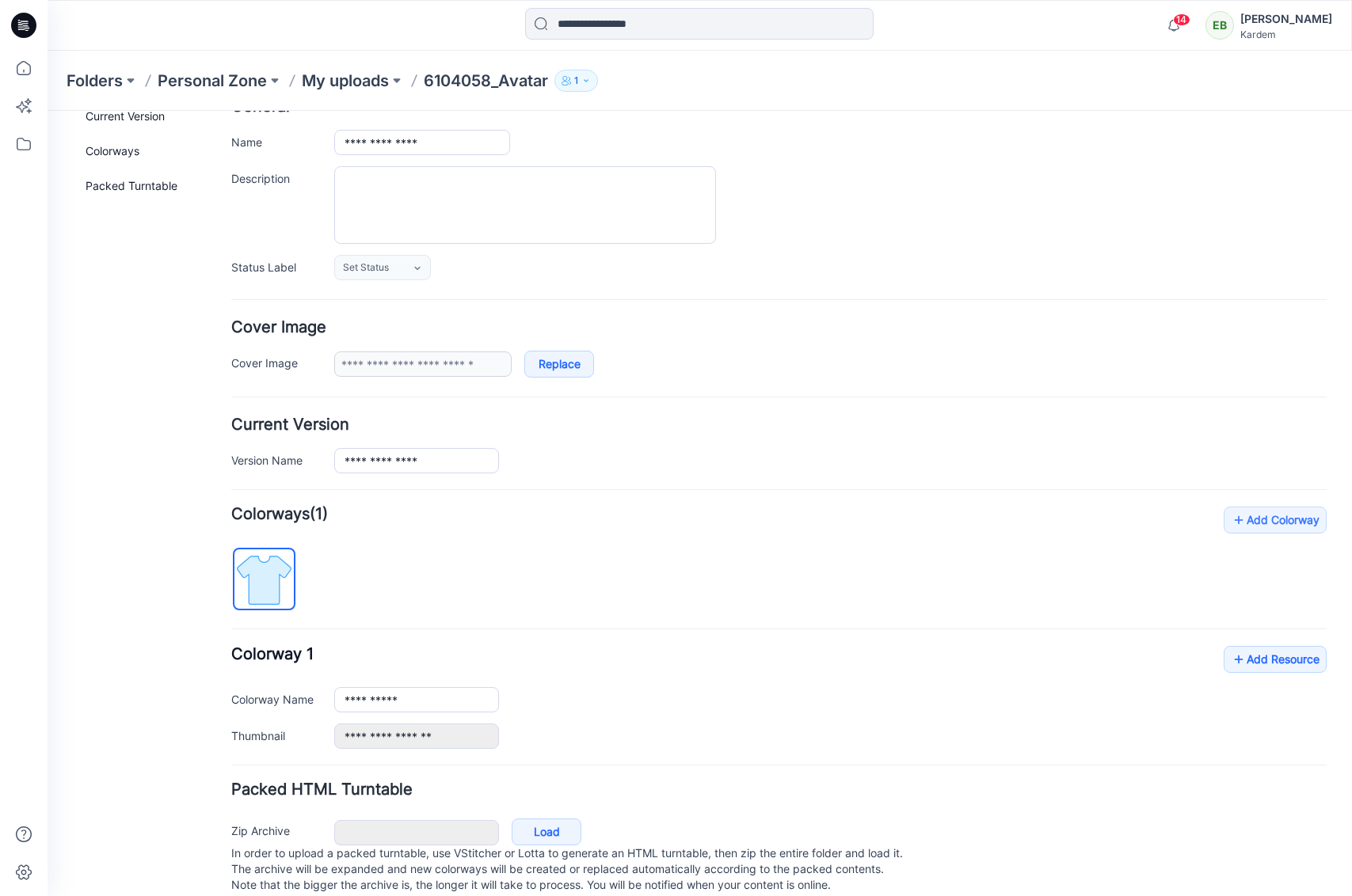
scroll to position [134, 0]
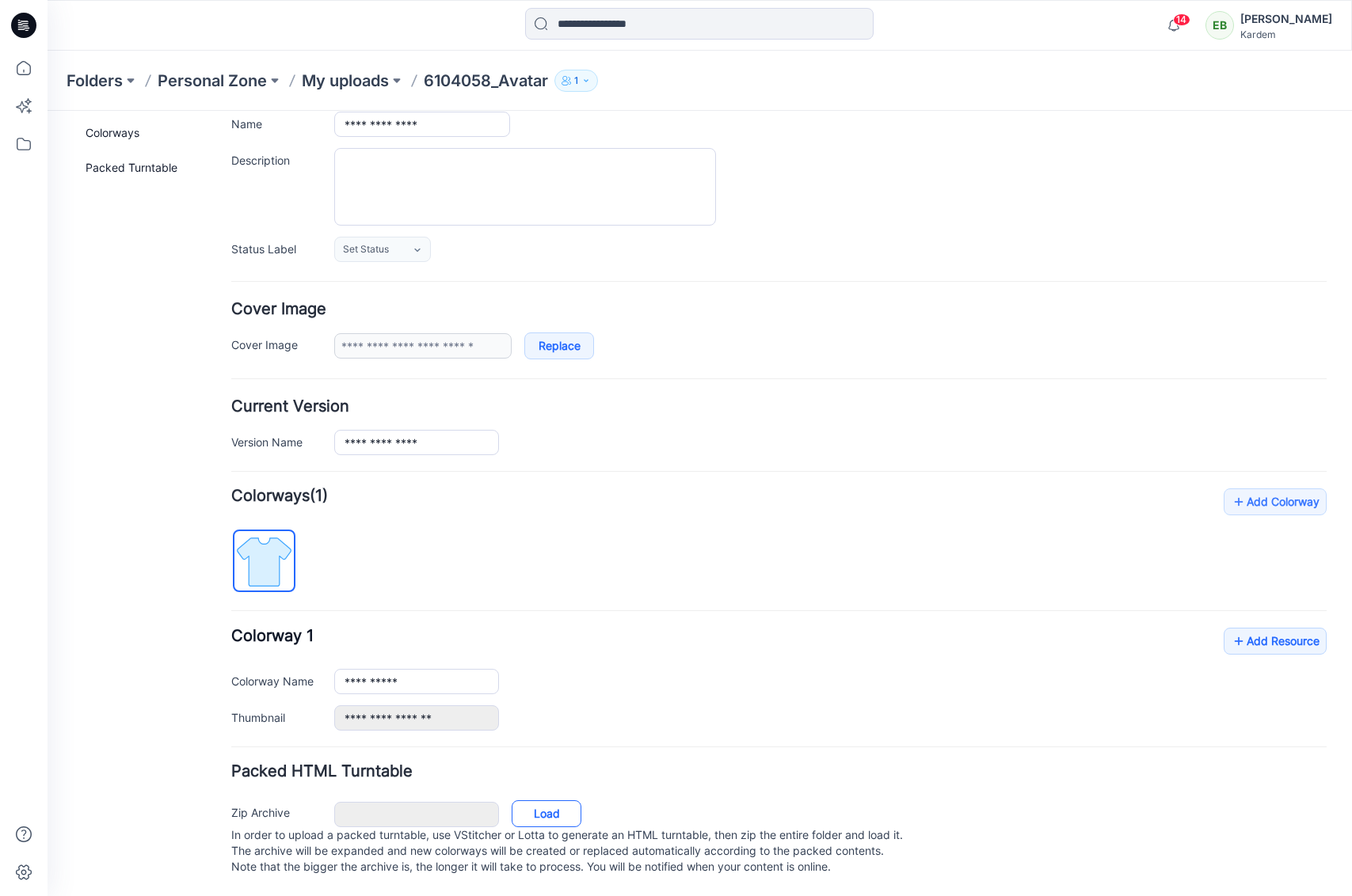
click at [539, 802] on link "Load" at bounding box center [547, 814] width 69 height 27
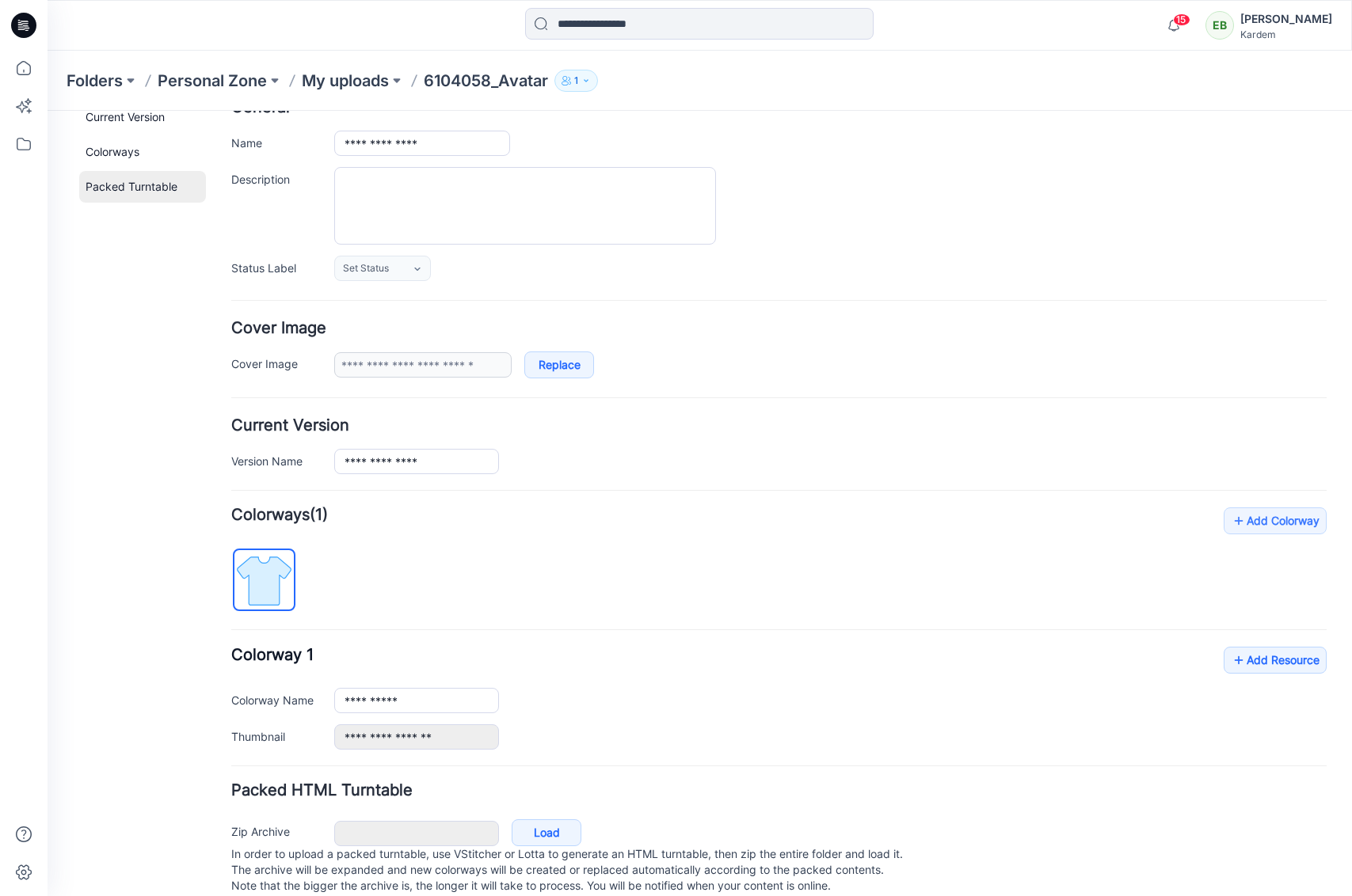
scroll to position [97, 0]
click at [32, 23] on icon at bounding box center [24, 25] width 25 height 25
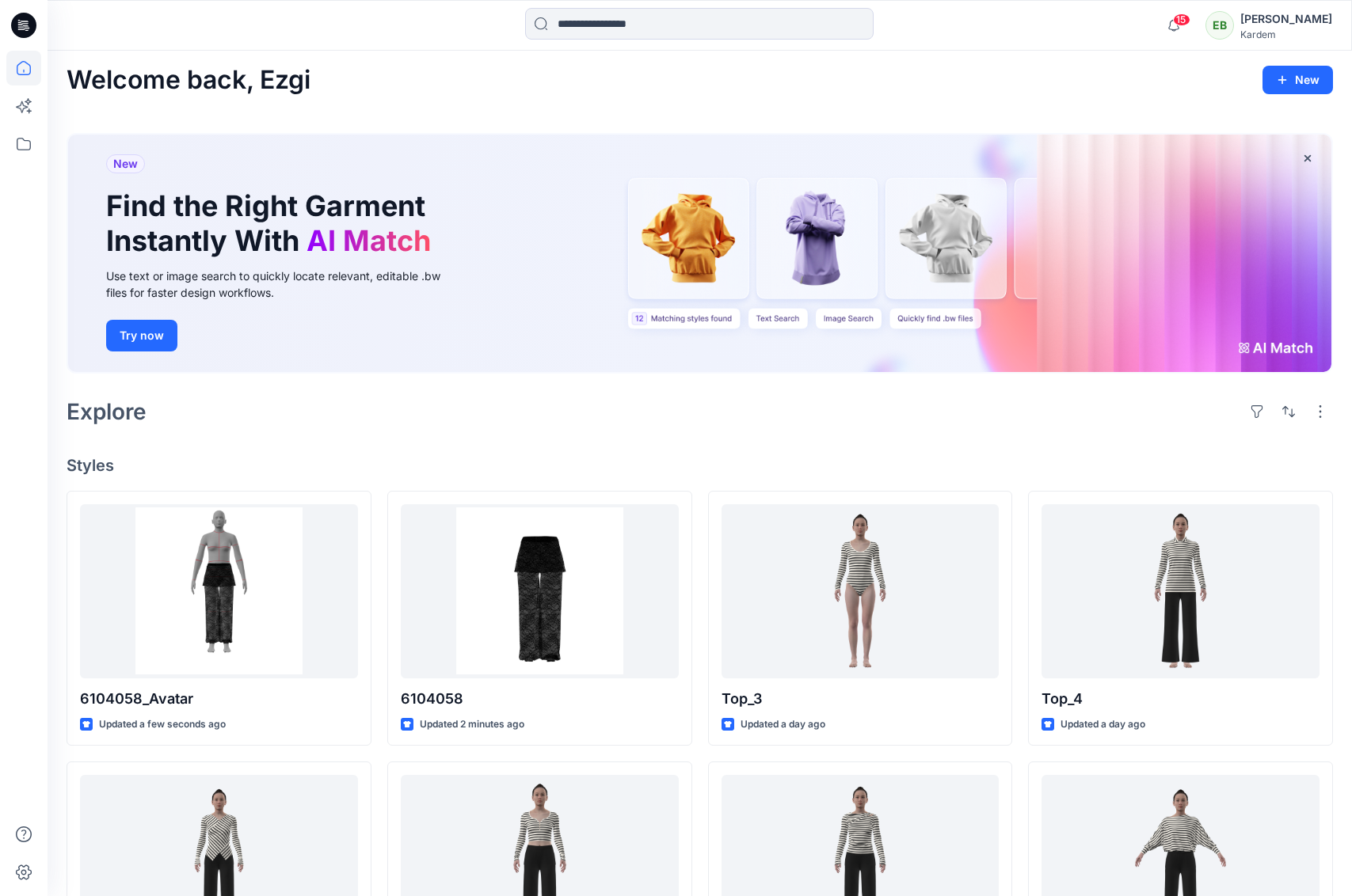
scroll to position [5, 0]
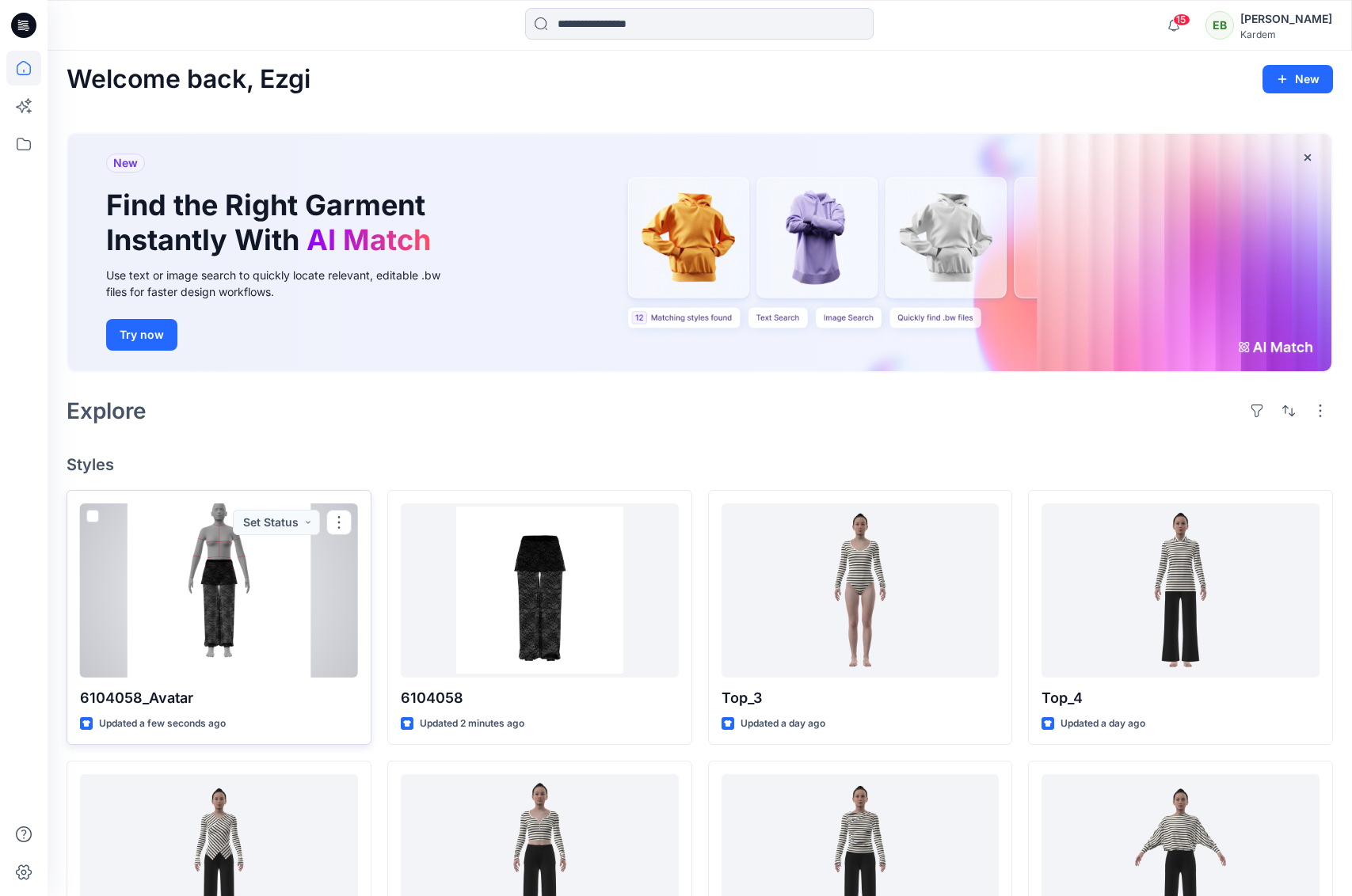
click at [93, 516] on span at bounding box center [92, 516] width 13 height 13
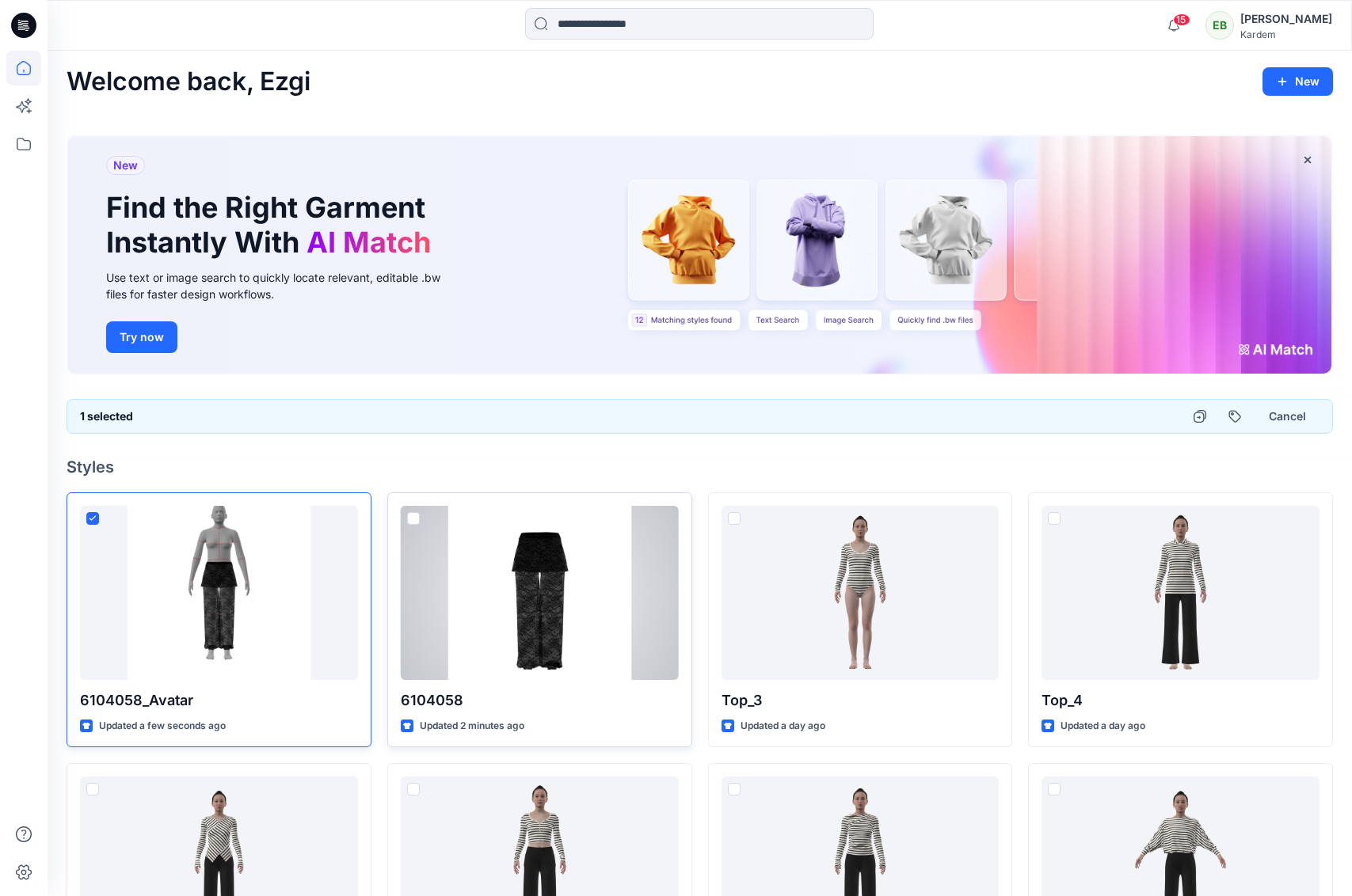
click at [414, 518] on span at bounding box center [413, 518] width 13 height 13
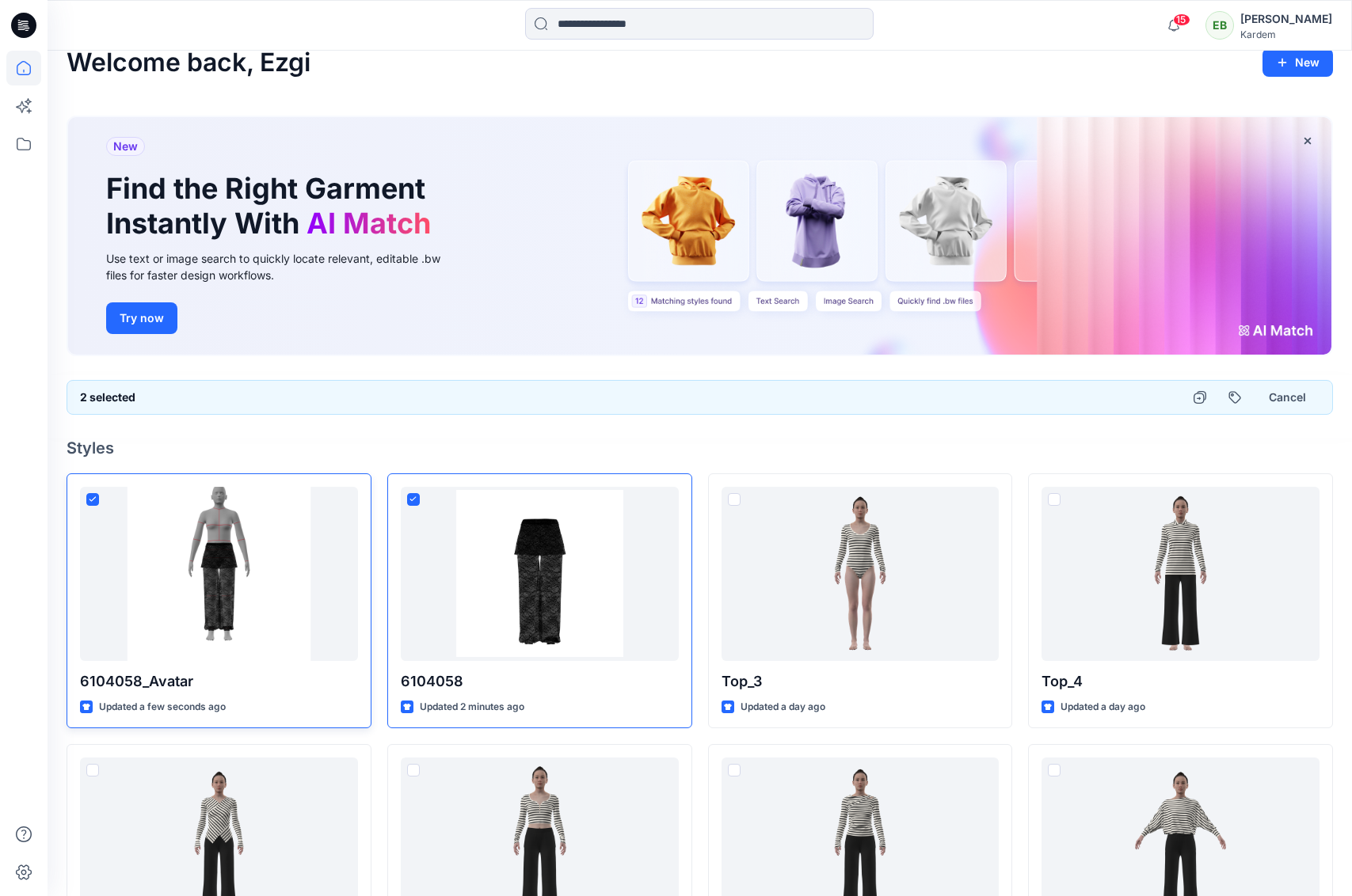
scroll to position [25, 0]
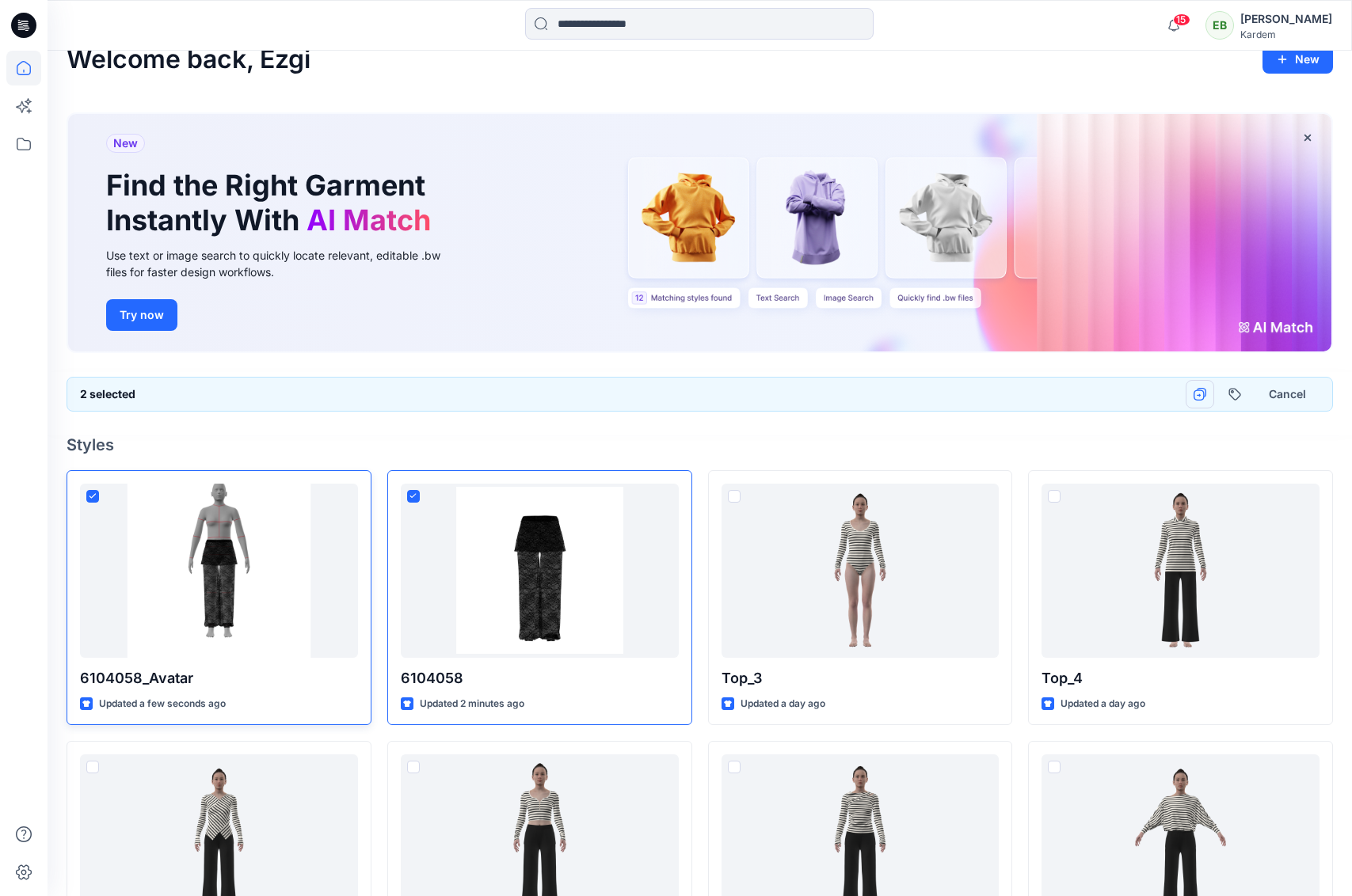
click at [1204, 390] on icon "button" at bounding box center [1199, 394] width 13 height 13
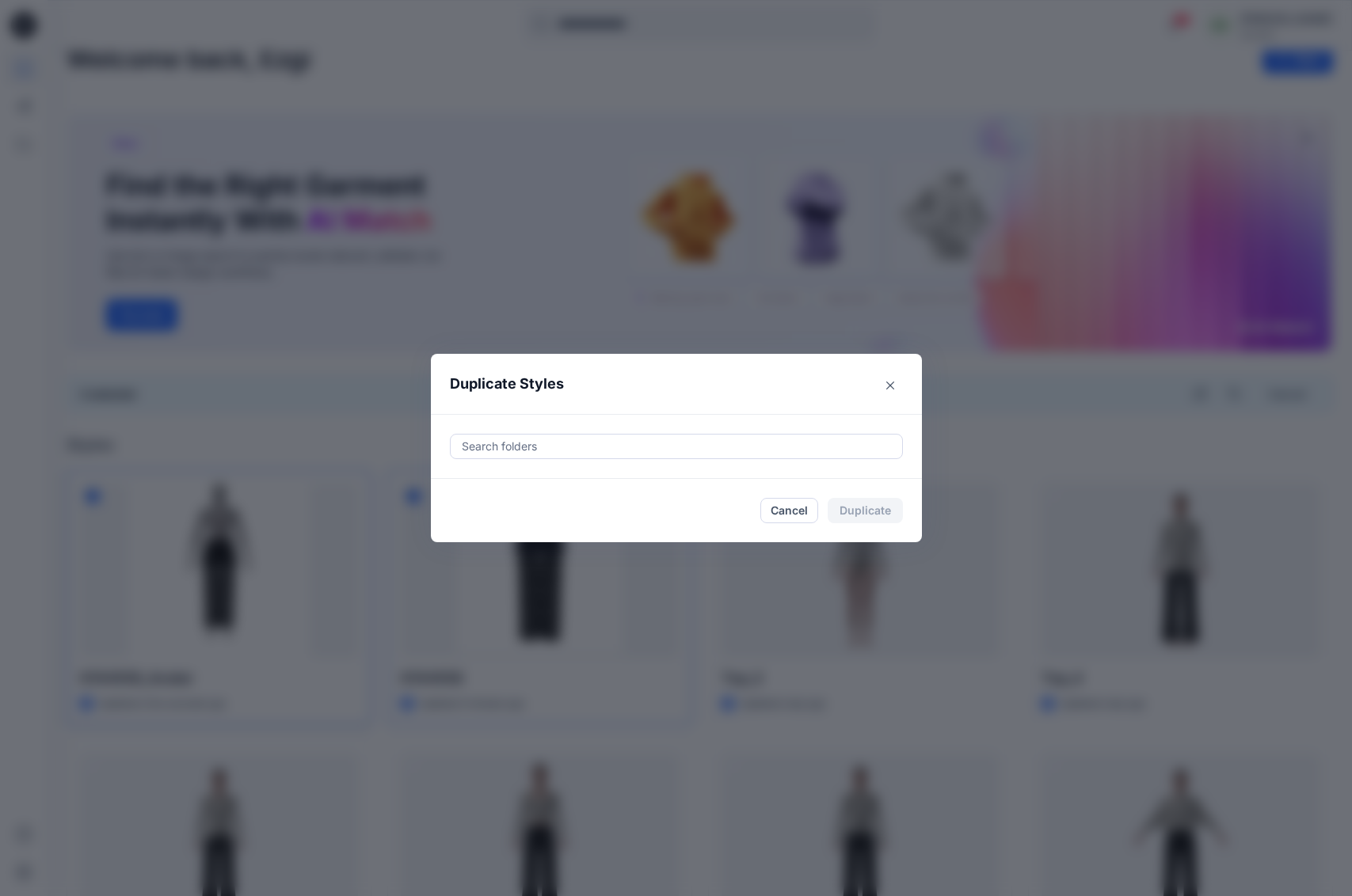
click at [487, 436] on div "Search folders" at bounding box center [676, 447] width 451 height 24
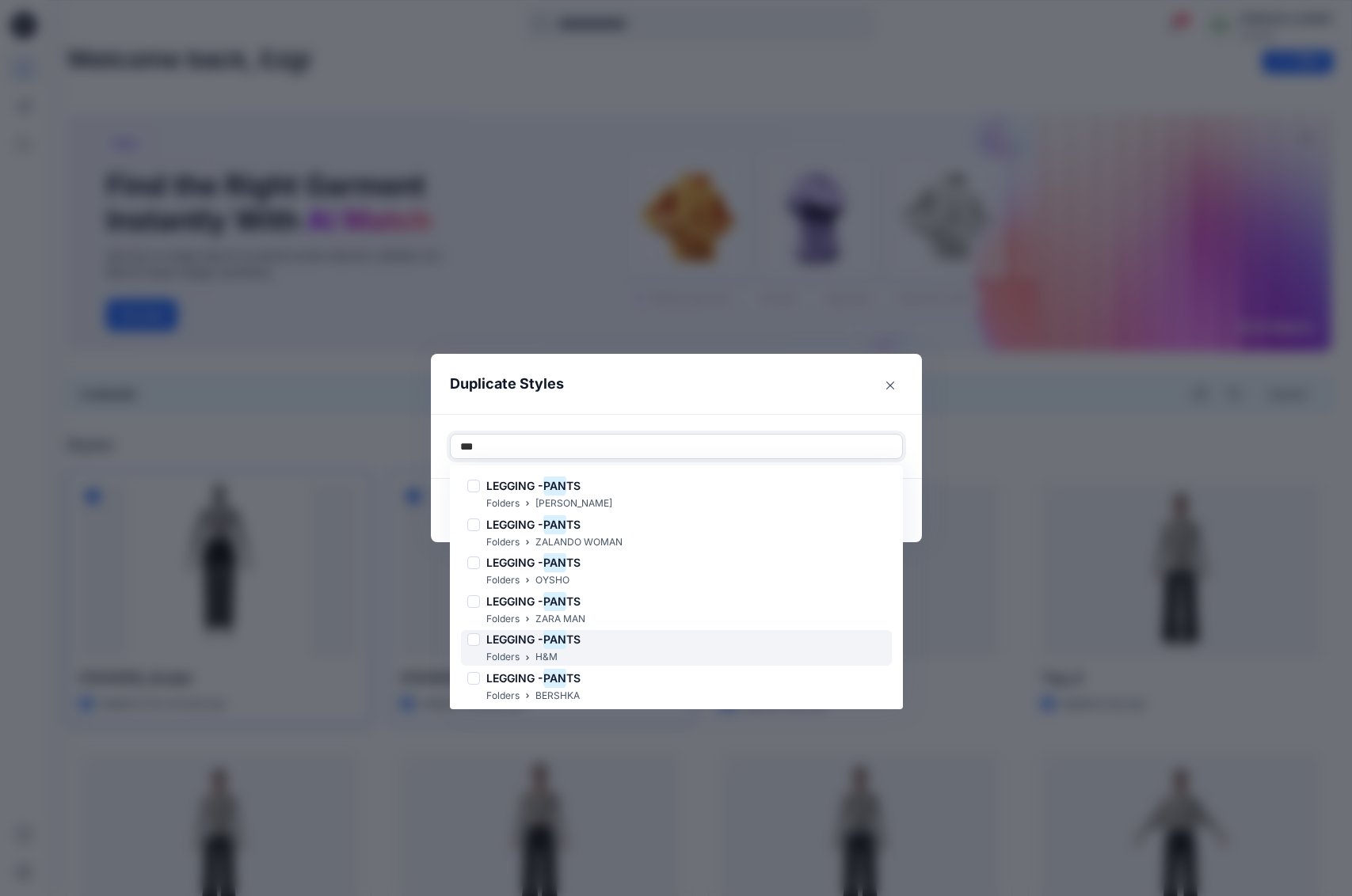
click at [574, 650] on div "Folders H&M" at bounding box center [523, 657] width 114 height 16
type input "***"
click at [634, 400] on header "Duplicate Styles" at bounding box center [660, 384] width 459 height 61
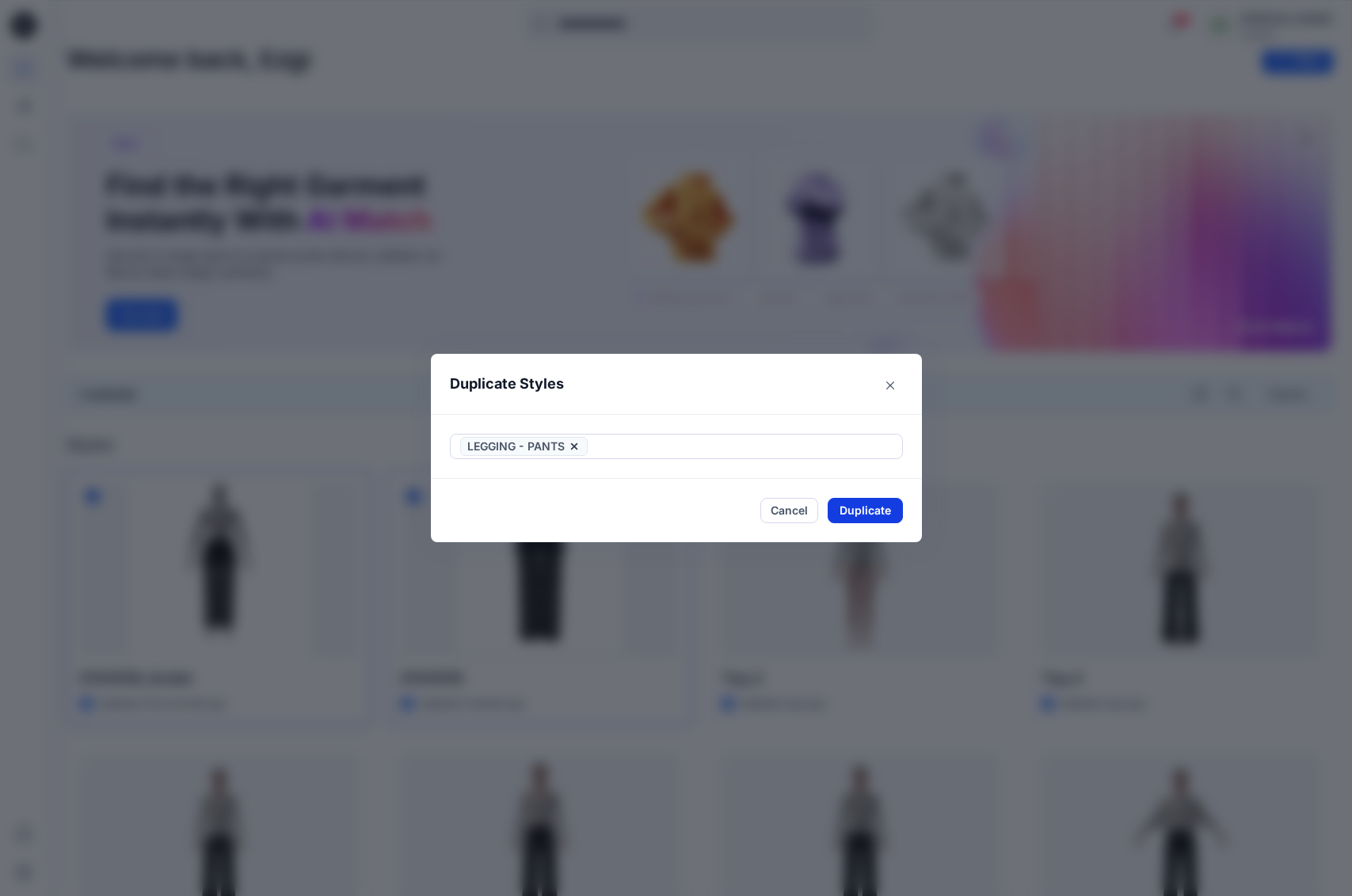
click at [866, 507] on button "Duplicate" at bounding box center [865, 511] width 75 height 25
click at [894, 382] on button "Close" at bounding box center [890, 386] width 25 height 25
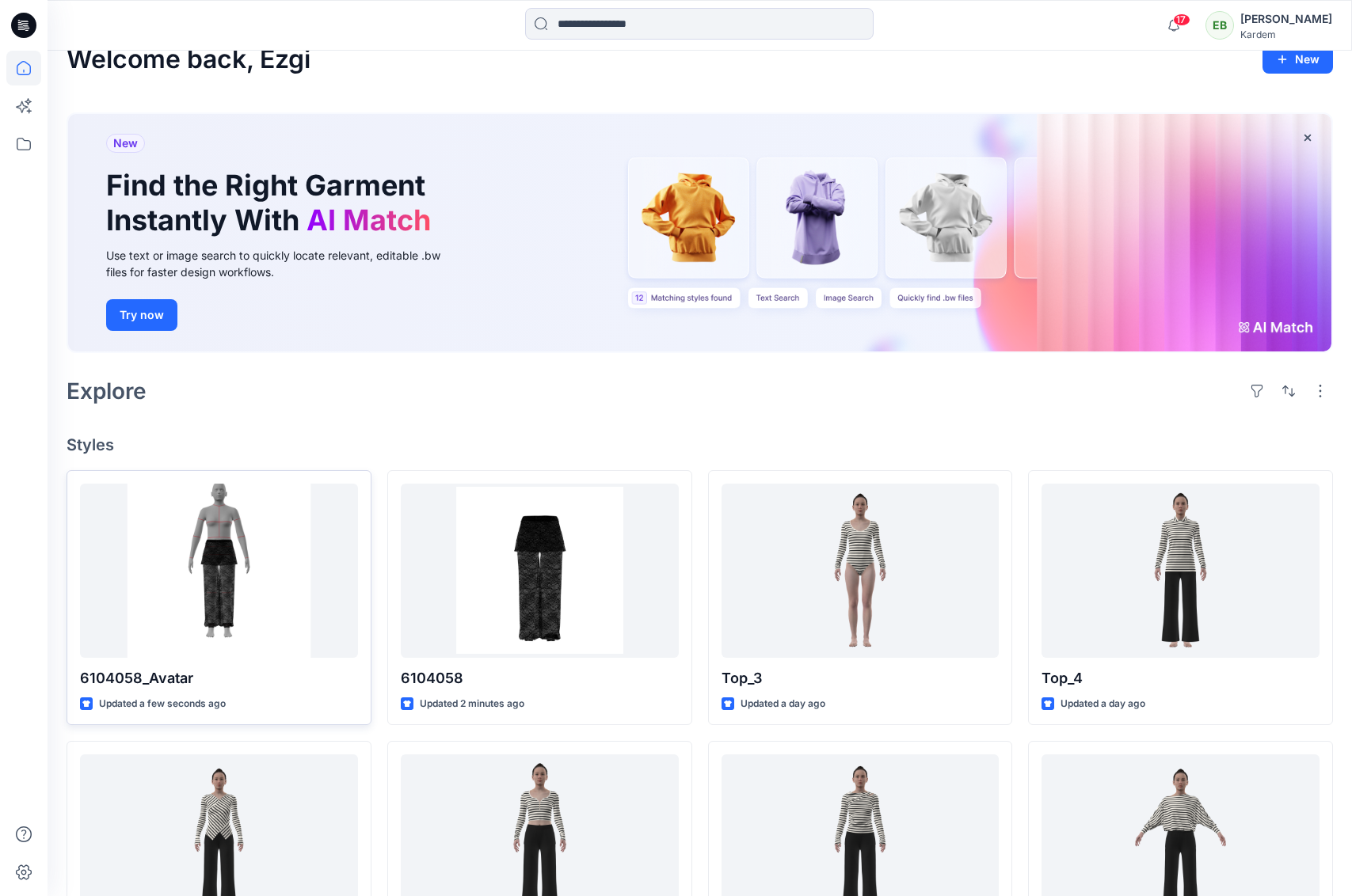
scroll to position [0, 0]
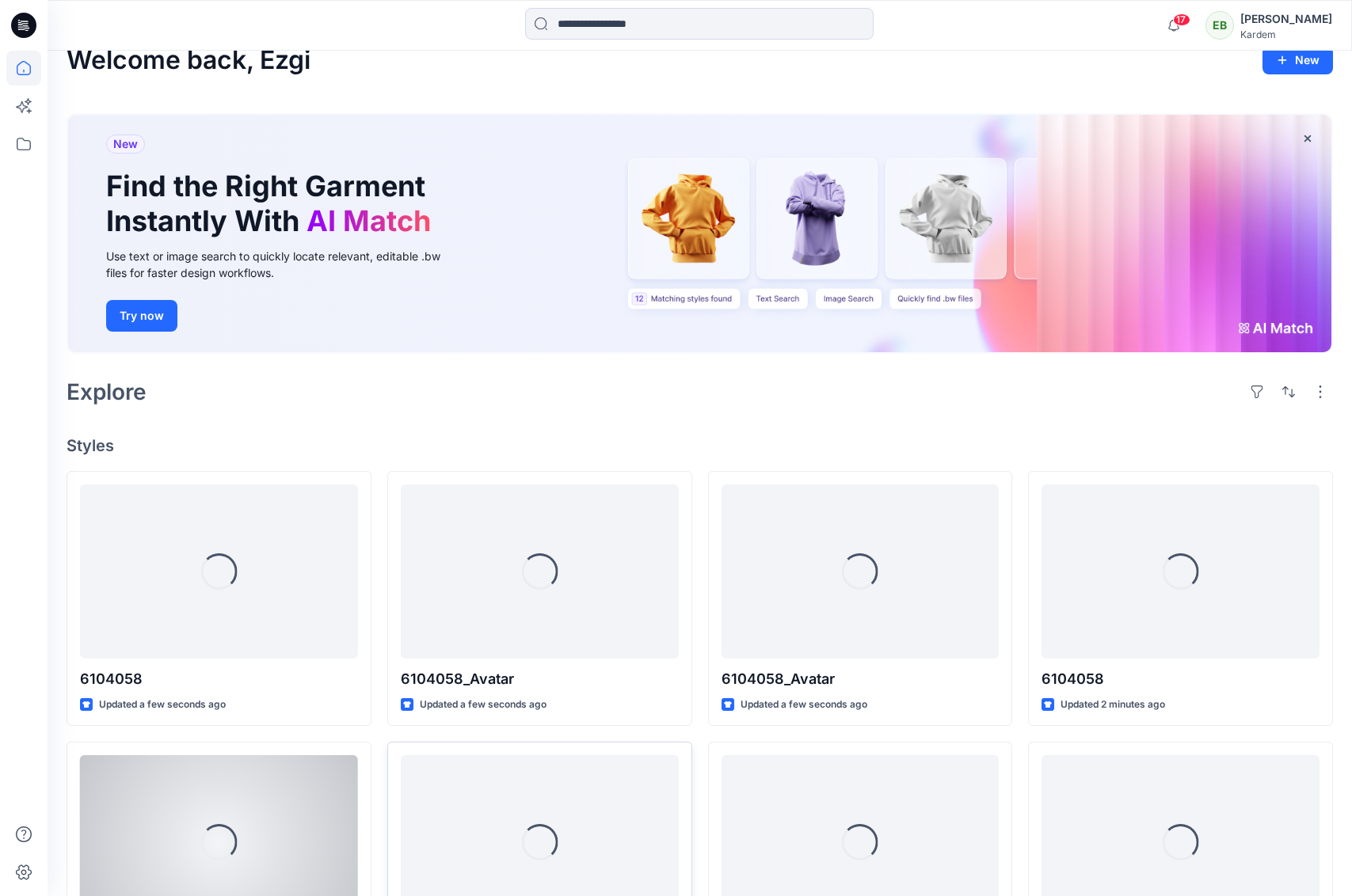
scroll to position [25, 0]
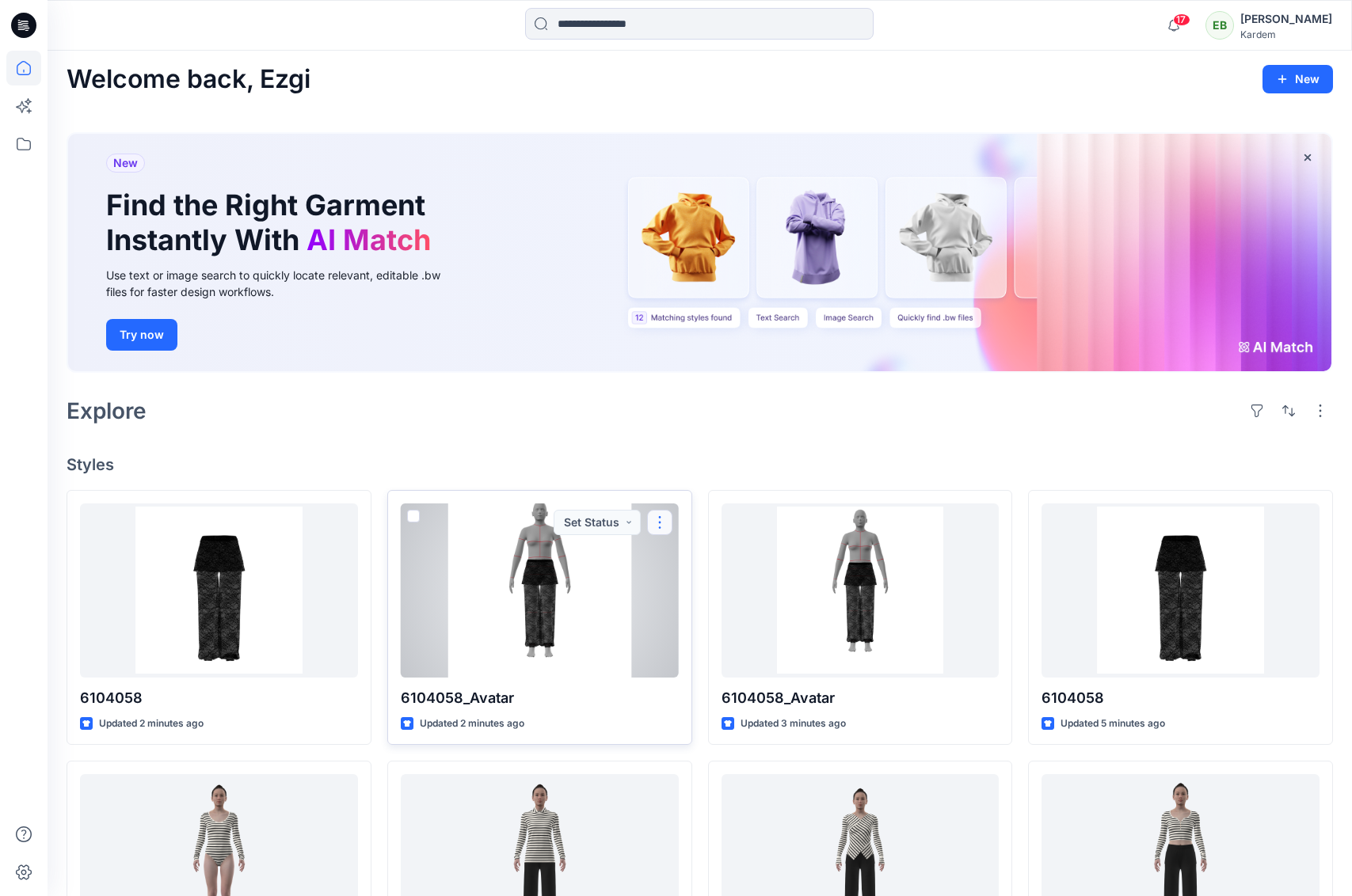
drag, startPoint x: 664, startPoint y: 519, endPoint x: 672, endPoint y: 525, distance: 10.0
click at [664, 518] on button "button" at bounding box center [659, 523] width 25 height 25
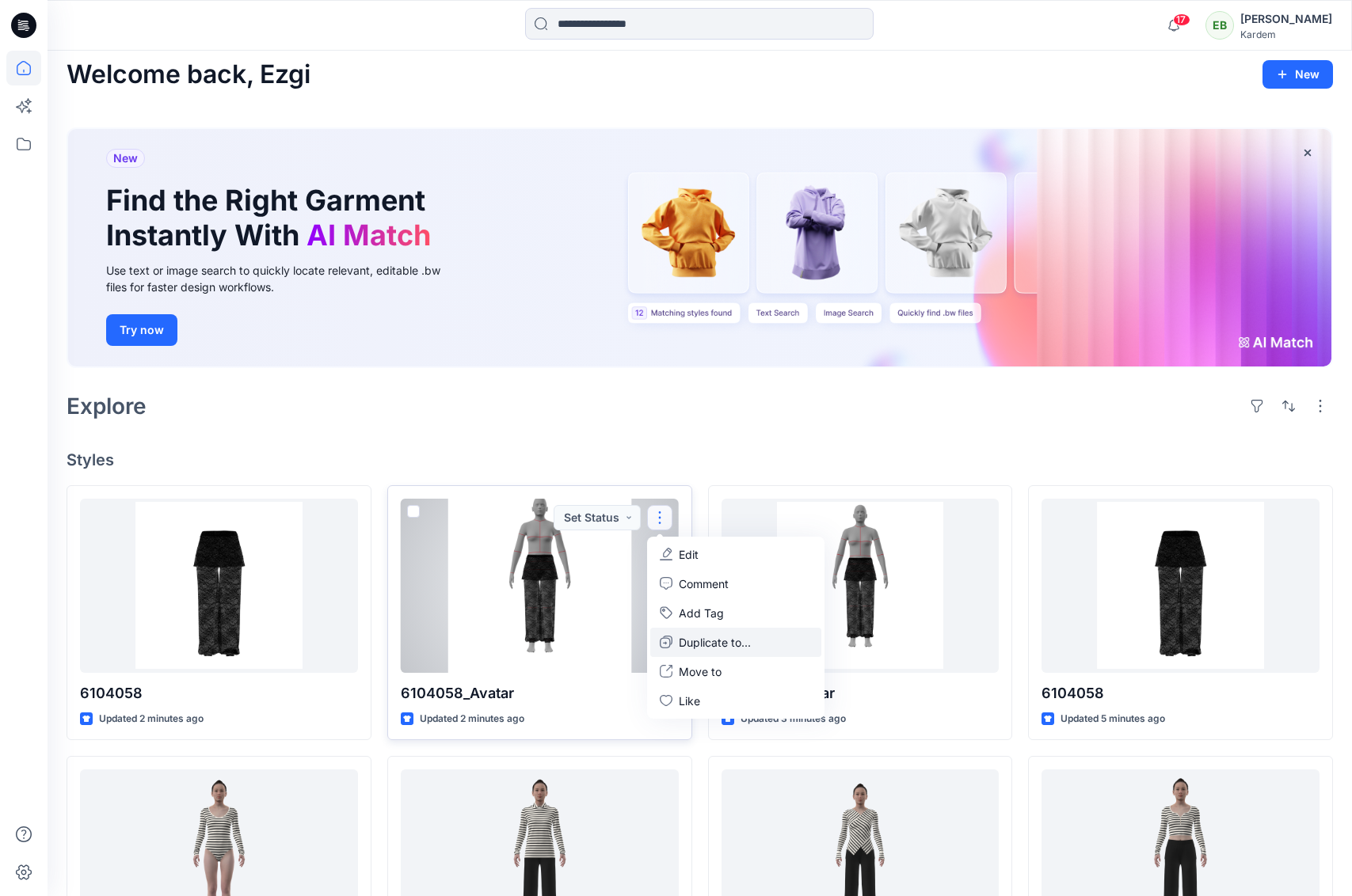
click at [704, 645] on p "Duplicate to..." at bounding box center [714, 642] width 72 height 16
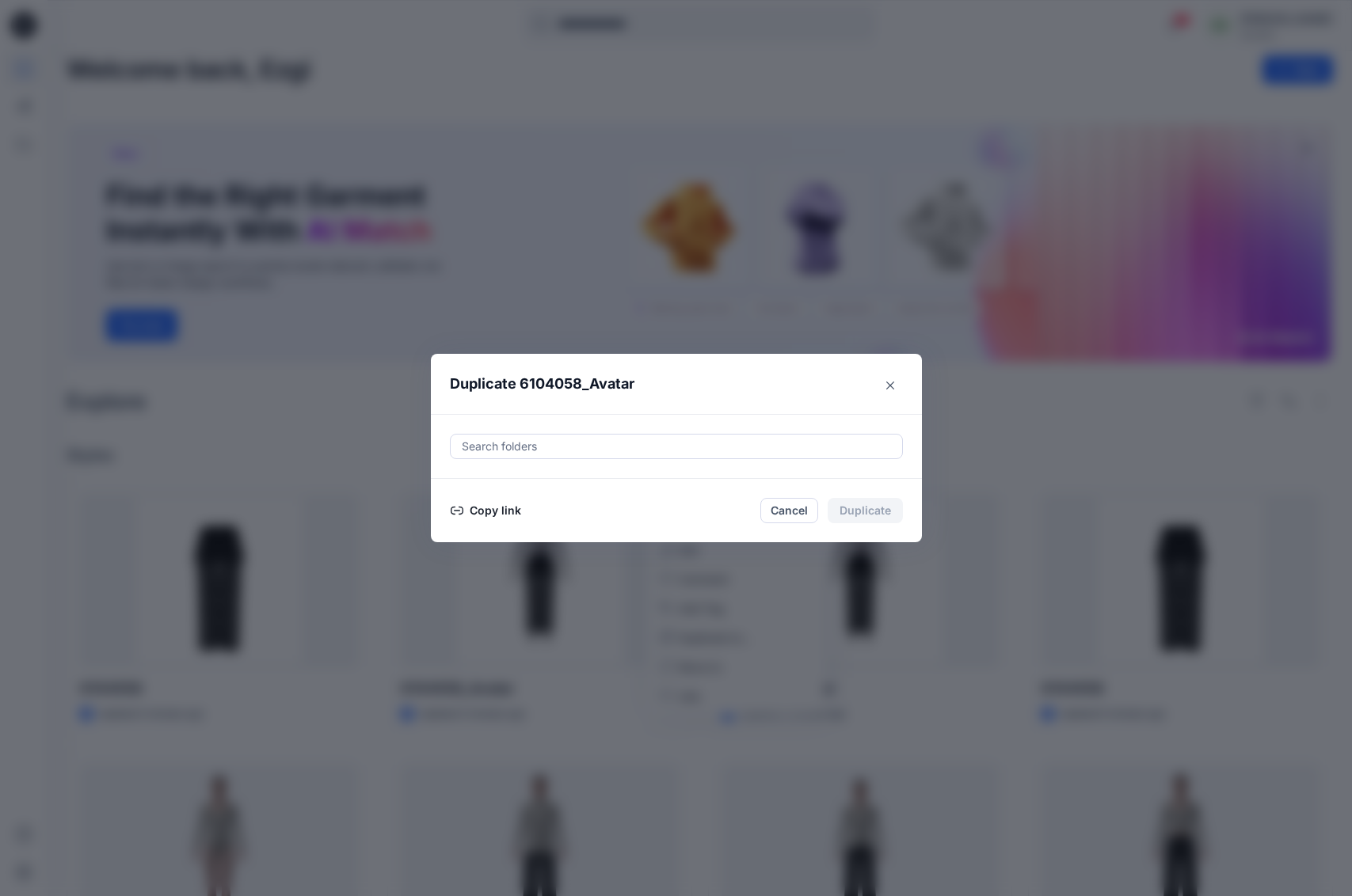
click at [503, 512] on button "Copy link" at bounding box center [485, 511] width 72 height 19
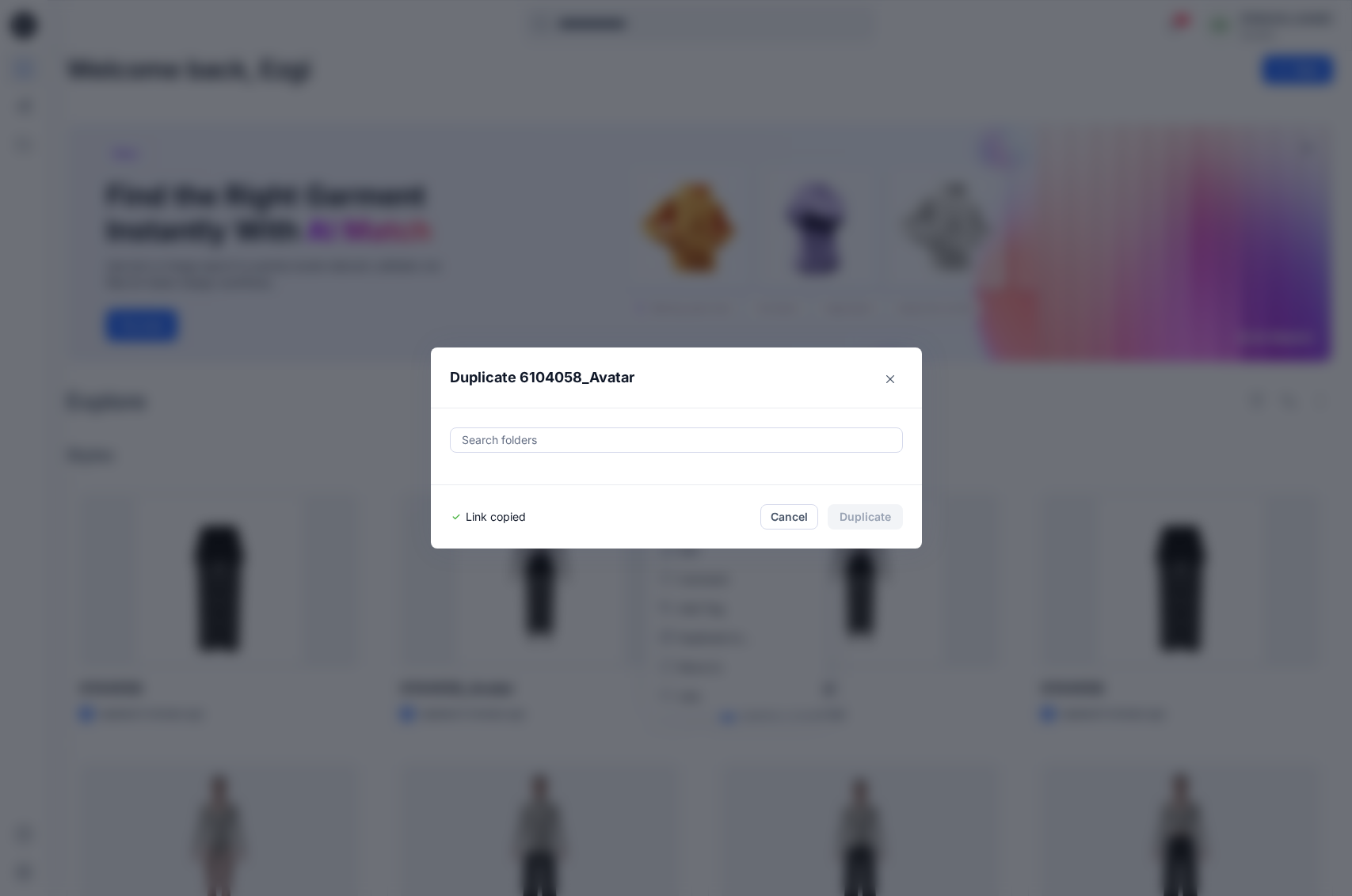
drag, startPoint x: 450, startPoint y: 580, endPoint x: 457, endPoint y: 575, distance: 8.6
click at [449, 580] on div "Duplicate 6104058_Avatar Search folders Link copied Cancel Duplicate" at bounding box center [676, 448] width 1352 height 896
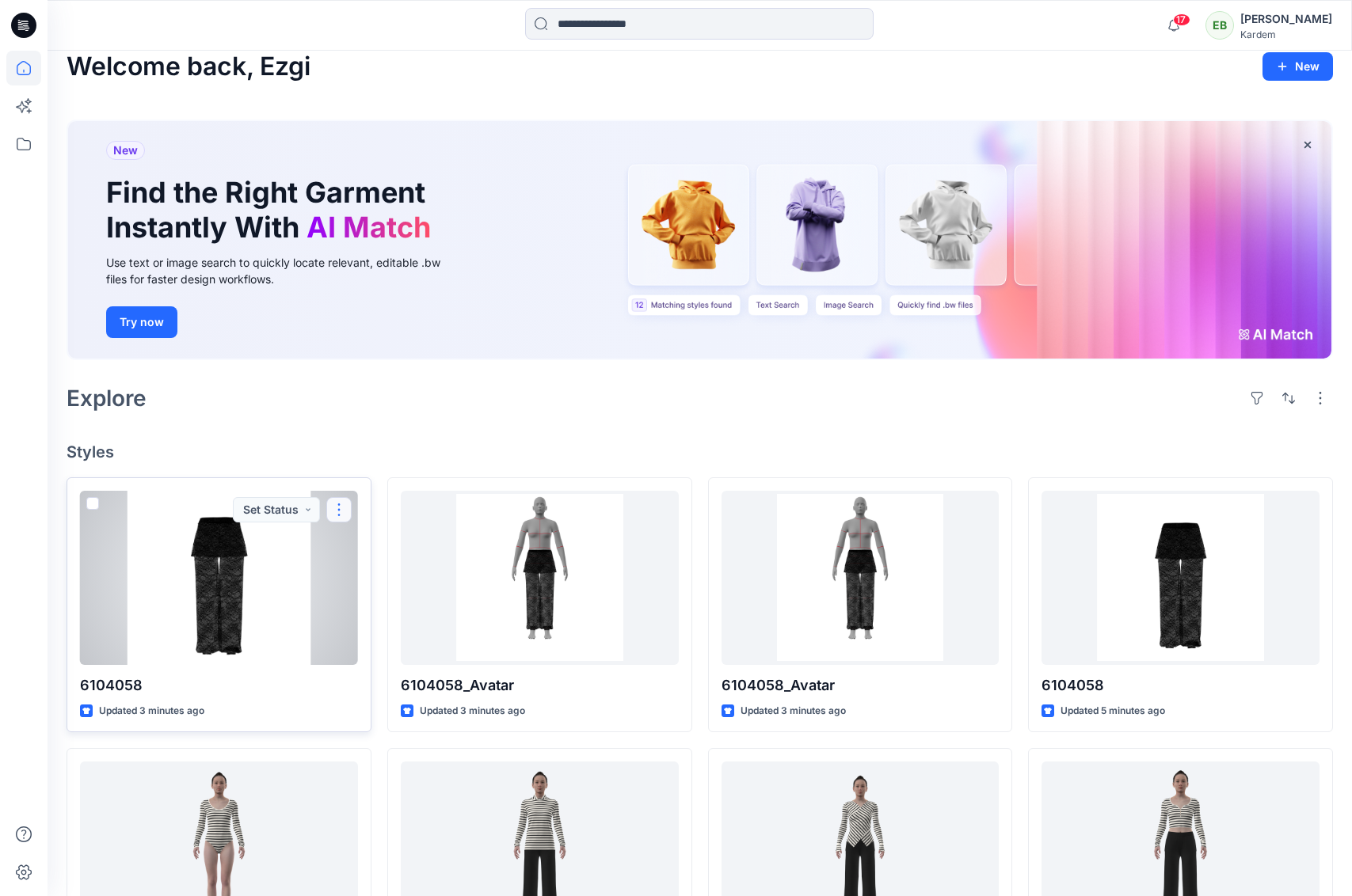
click at [351, 517] on button "button" at bounding box center [339, 510] width 25 height 25
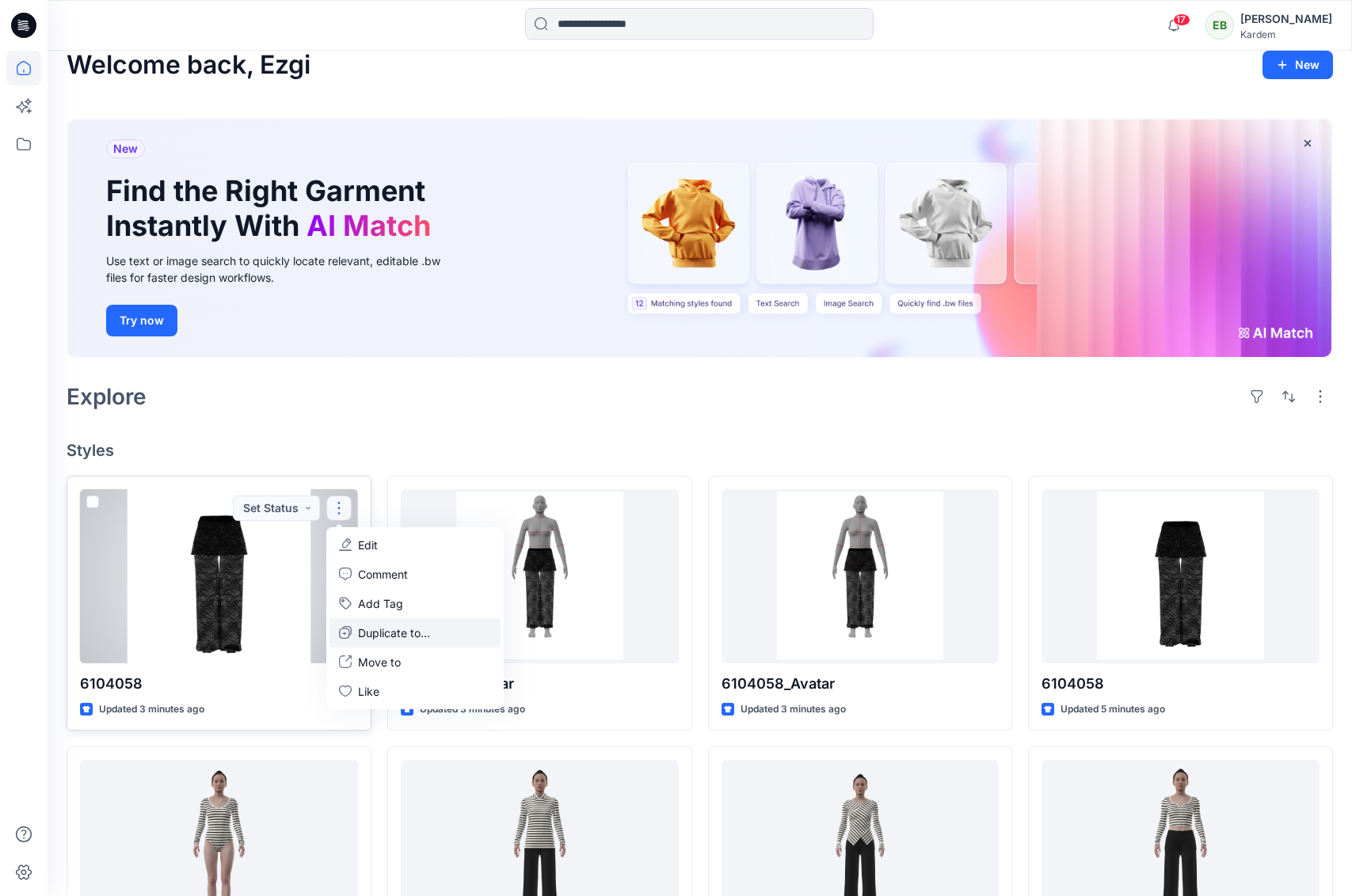
click at [387, 640] on p "Duplicate to..." at bounding box center [394, 632] width 72 height 16
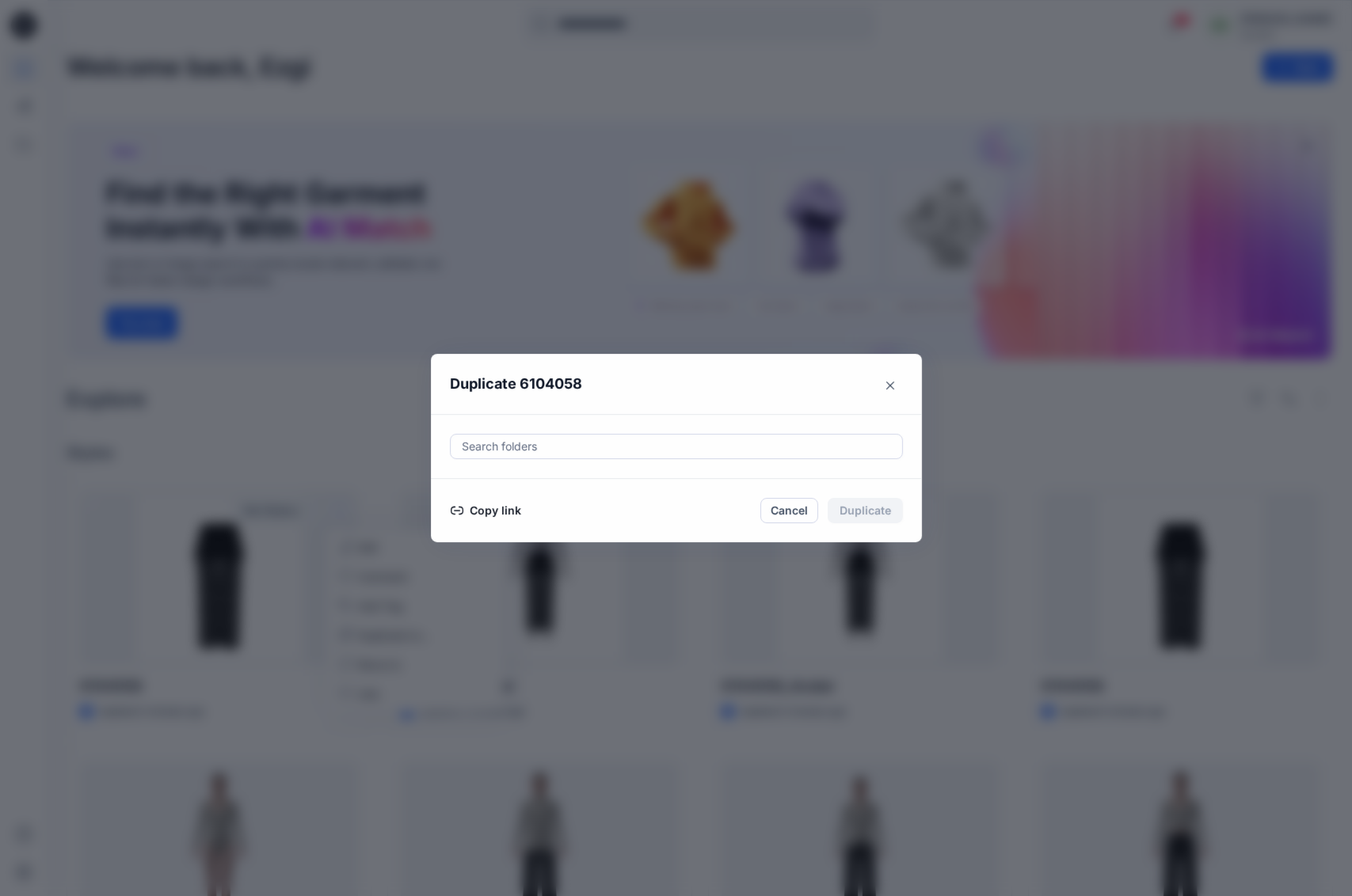
scroll to position [15, 0]
click at [497, 509] on button "Copy link" at bounding box center [485, 511] width 72 height 19
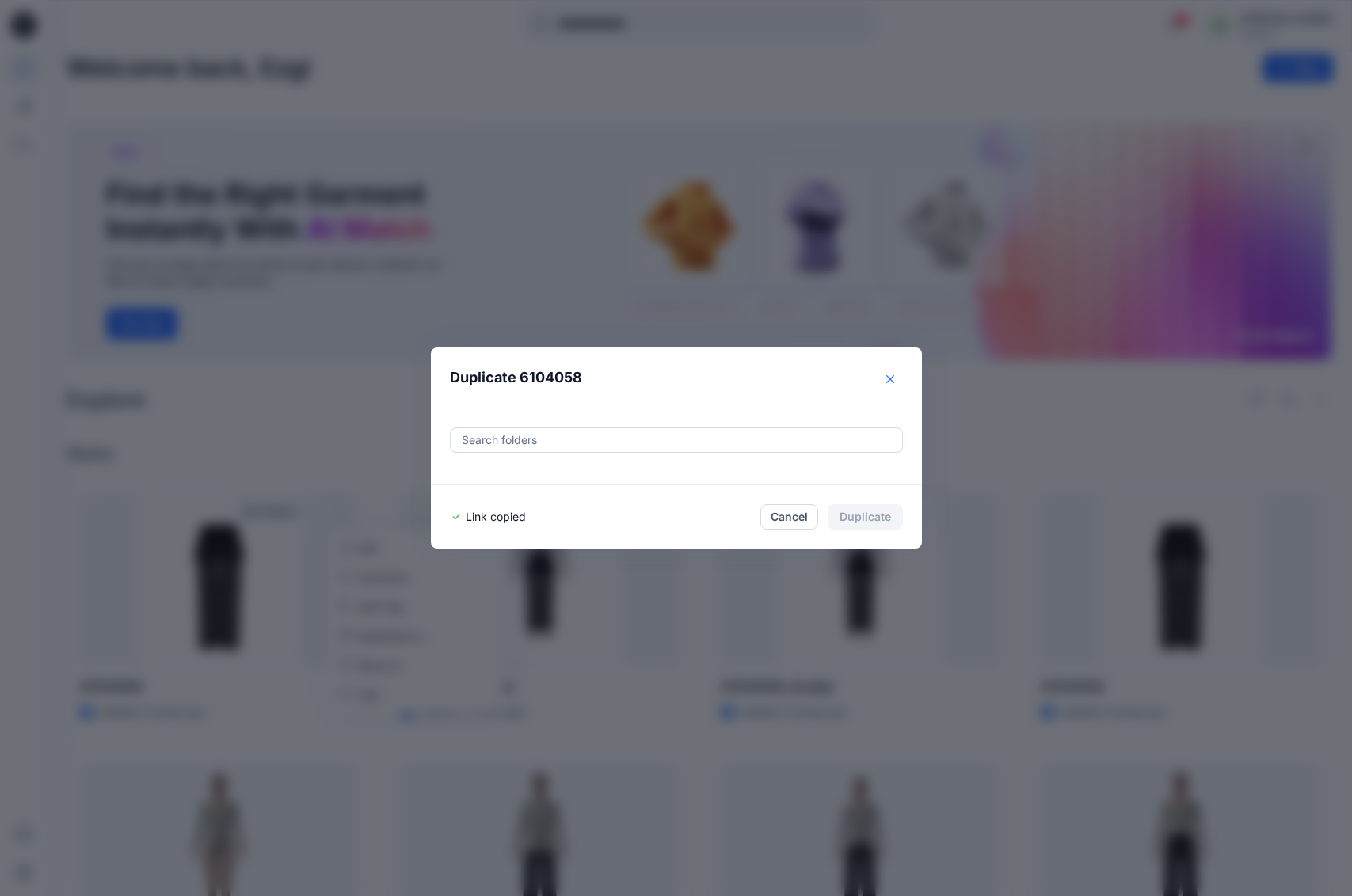
click at [893, 374] on button "Close" at bounding box center [890, 379] width 25 height 25
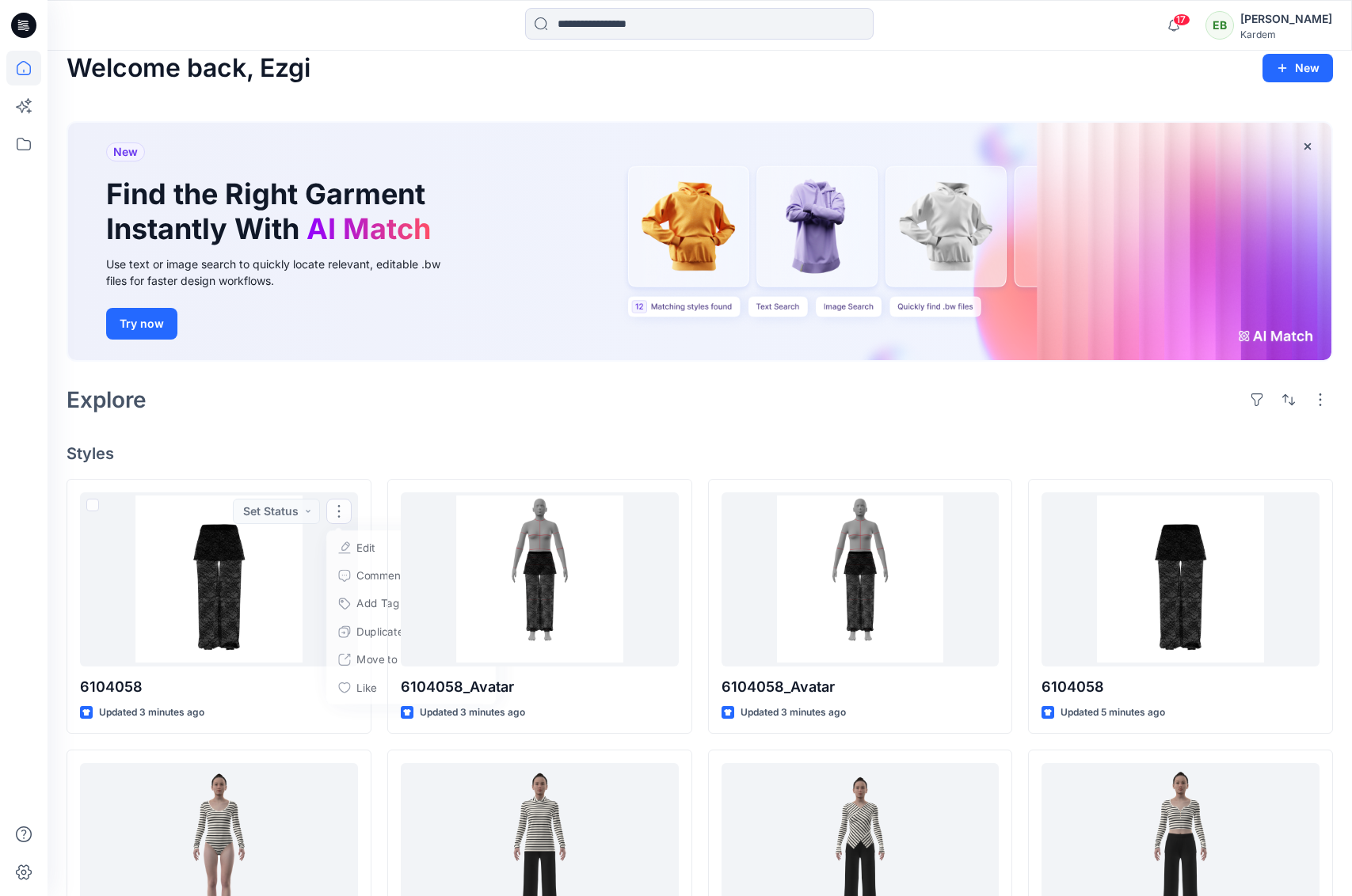
click at [888, 378] on div "New Find the Right Garment Instantly With AI Match Use text or image search to …" at bounding box center [700, 244] width 1266 height 272
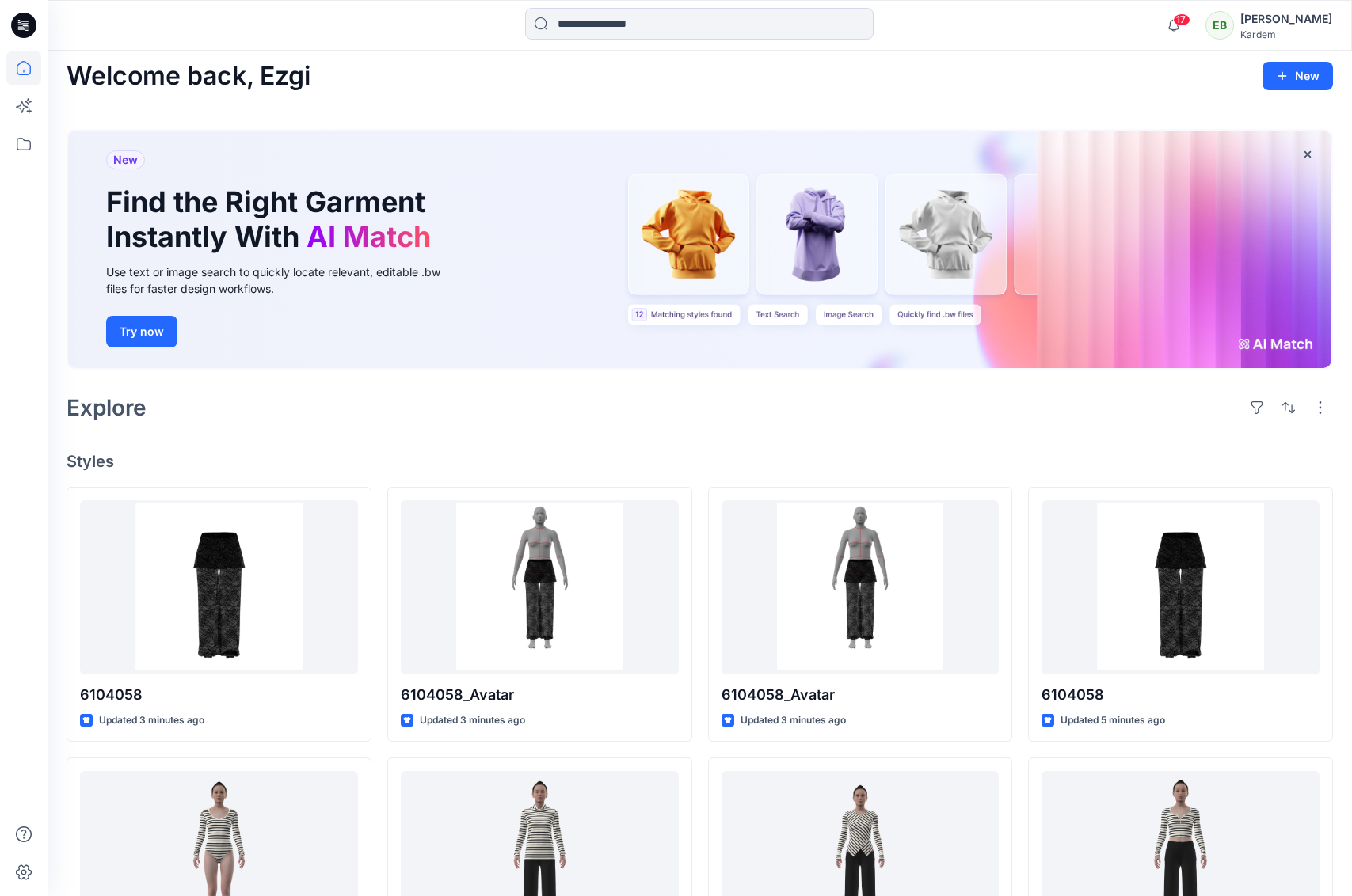
scroll to position [10, 0]
